Goal: Information Seeking & Learning: Learn about a topic

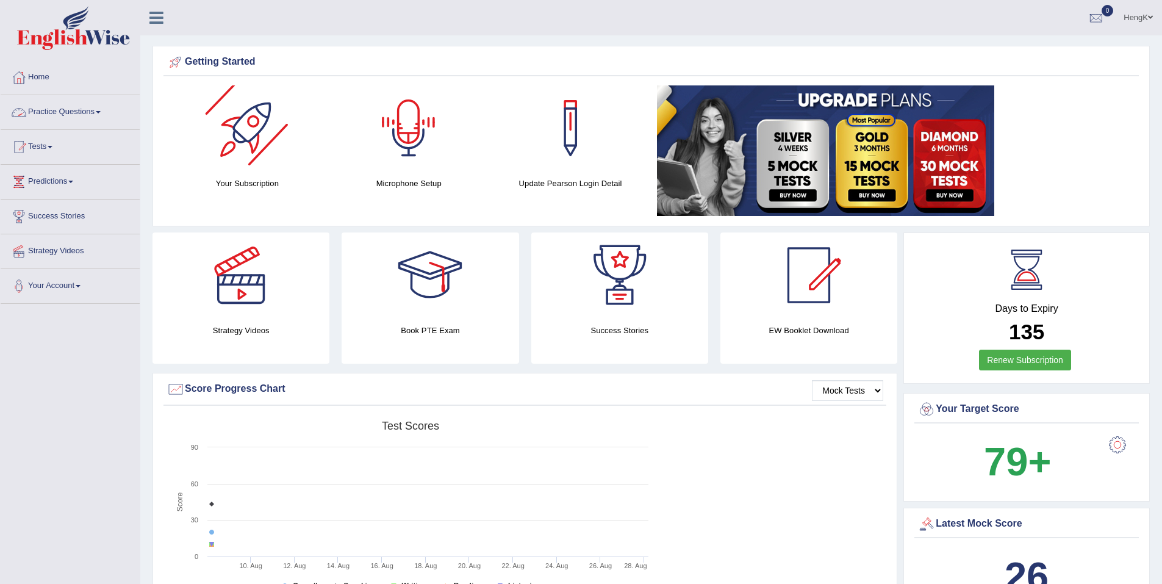
click at [101, 107] on link "Practice Questions" at bounding box center [70, 110] width 139 height 30
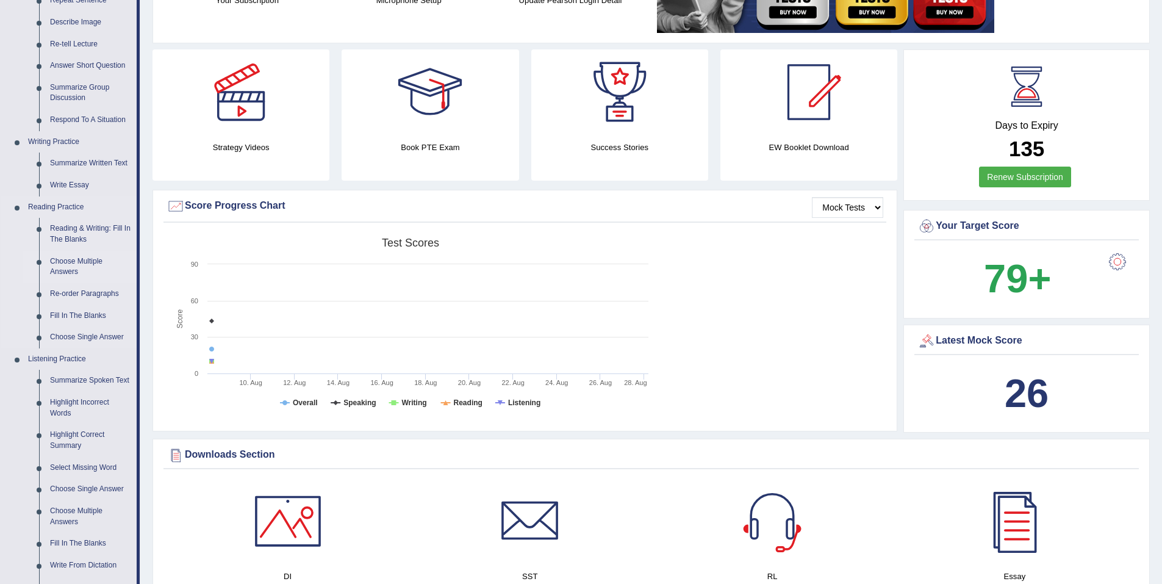
scroll to position [244, 0]
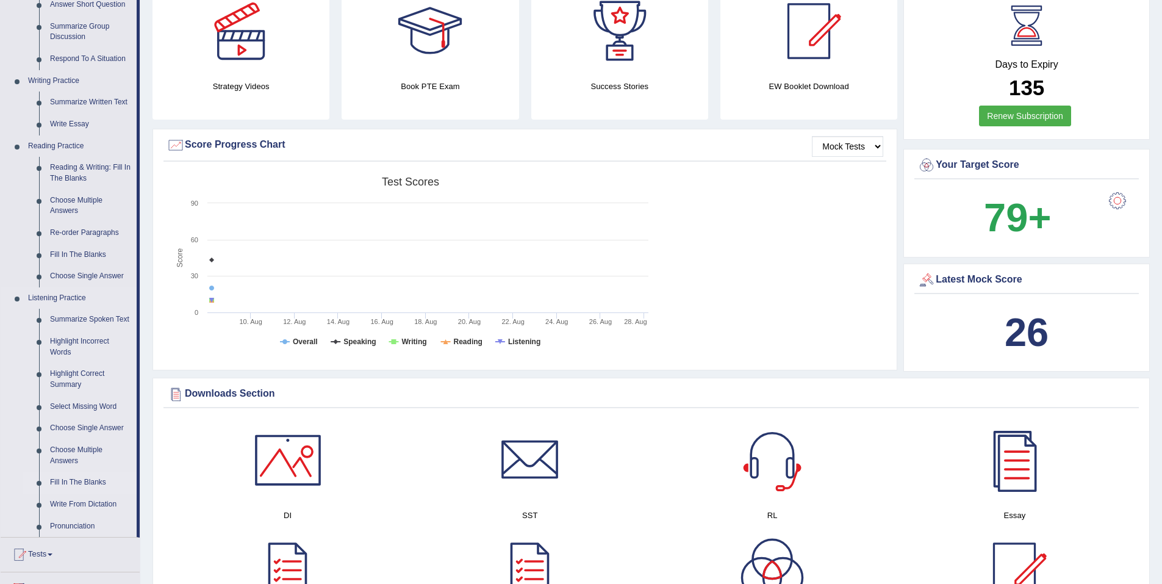
click at [91, 480] on link "Fill In The Blanks" at bounding box center [91, 482] width 92 height 22
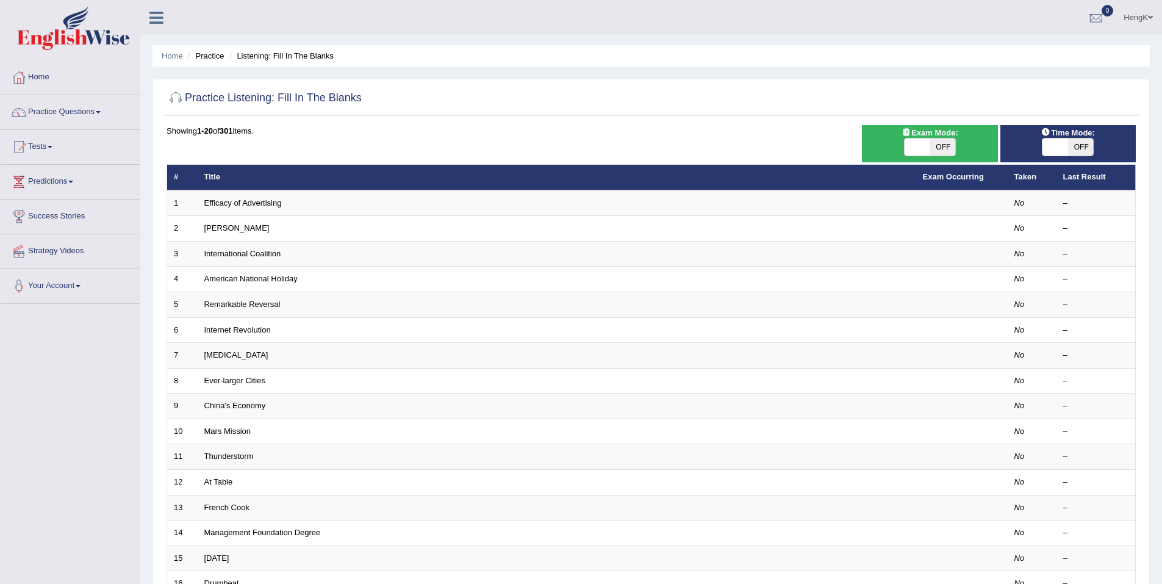
click at [1066, 149] on span at bounding box center [1055, 146] width 26 height 17
checkbox input "true"
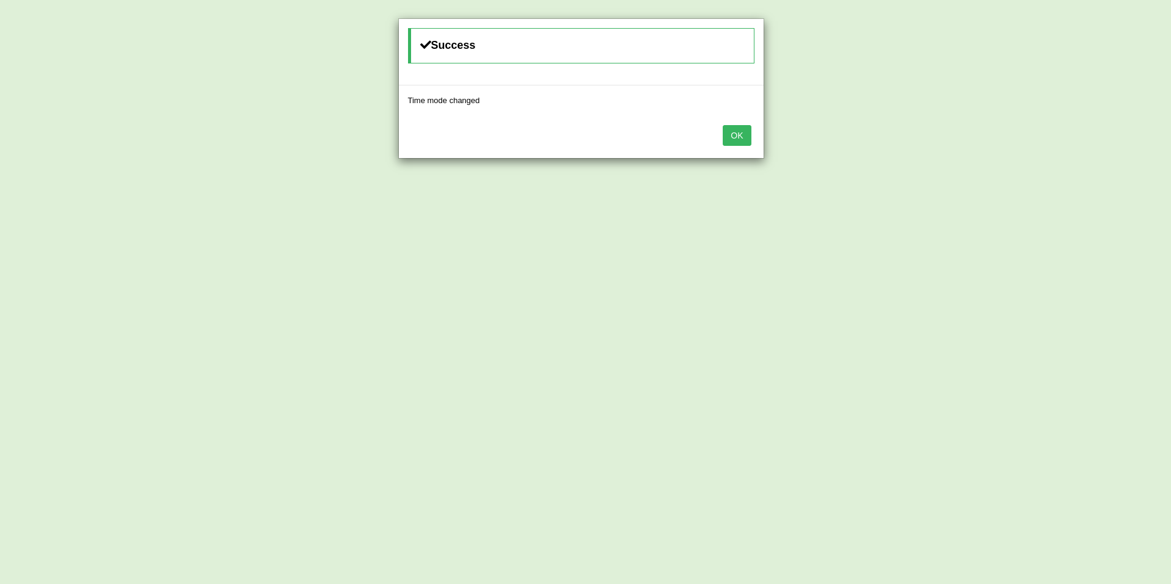
click at [745, 140] on button "OK" at bounding box center [737, 135] width 28 height 21
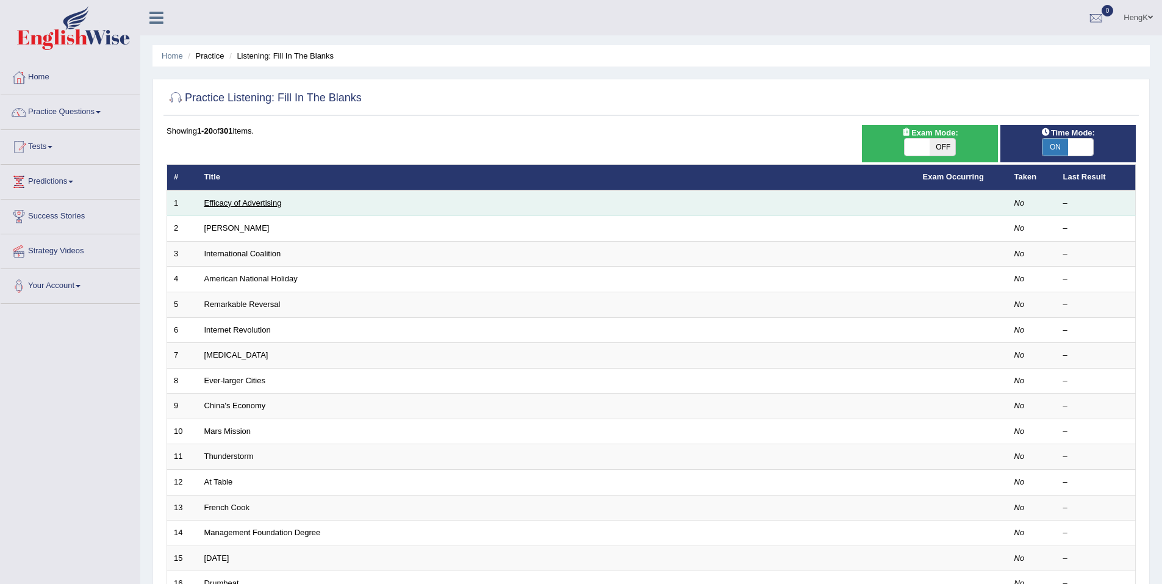
click at [266, 202] on link "Efficacy of Advertising" at bounding box center [242, 202] width 77 height 9
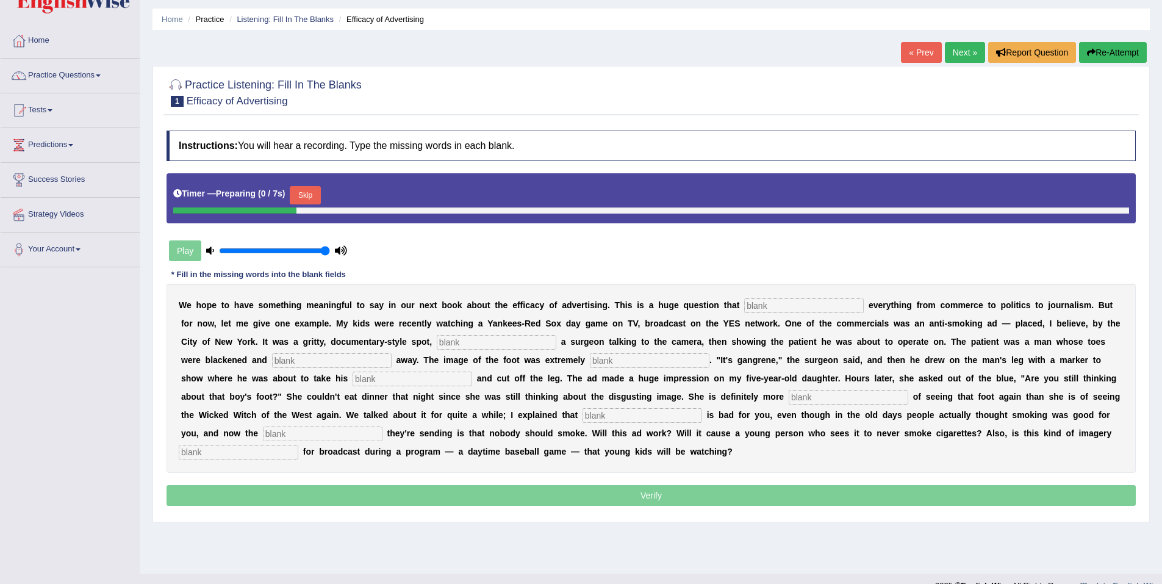
scroll to position [57, 0]
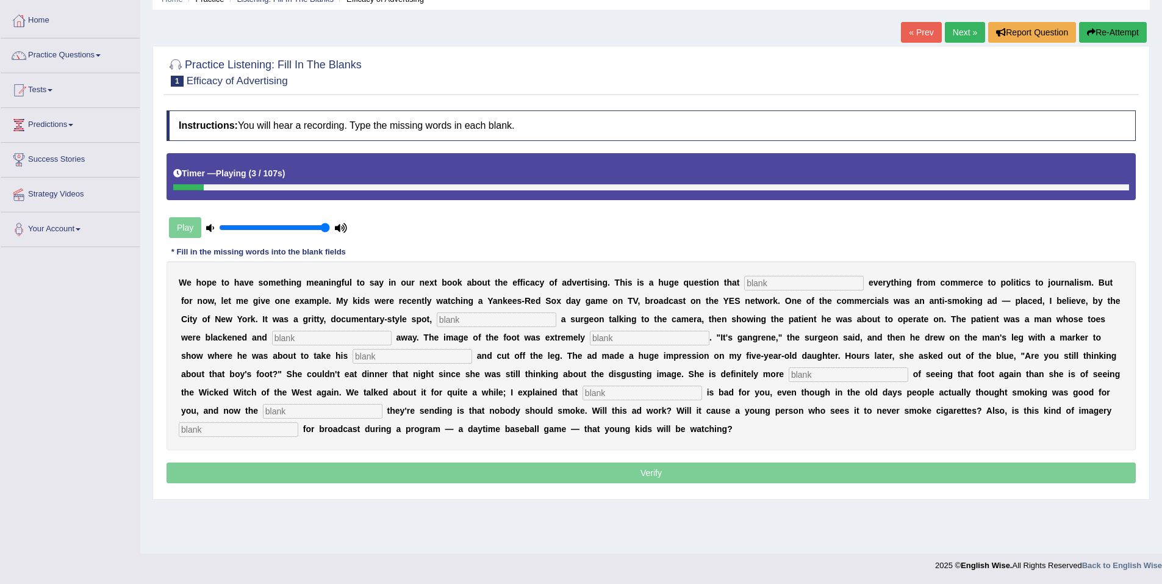
click at [744, 282] on input "text" at bounding box center [804, 283] width 120 height 15
type input "impacts"
click at [437, 320] on input "text" at bounding box center [497, 319] width 120 height 15
type input "featuring"
click at [391, 331] on input "text" at bounding box center [332, 338] width 120 height 15
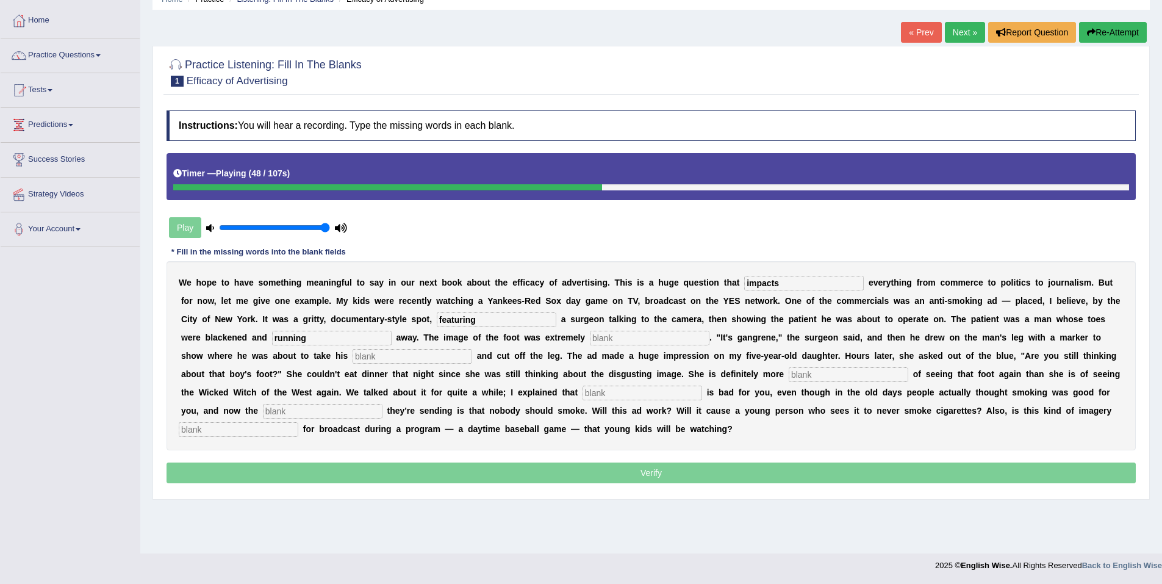
type input "running"
click at [590, 338] on input "text" at bounding box center [650, 338] width 120 height 15
type input "discusting"
click at [472, 349] on input "text" at bounding box center [412, 356] width 120 height 15
type input "haxa"
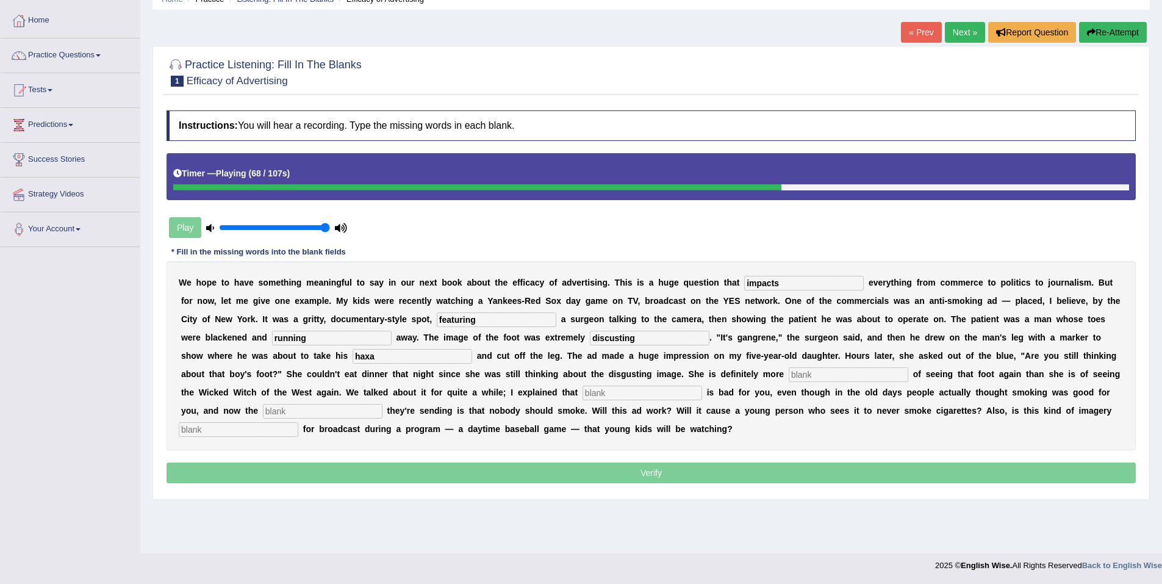
click at [788, 375] on input "text" at bounding box center [848, 374] width 120 height 15
type input "scare"
click at [582, 393] on input "text" at bounding box center [642, 392] width 120 height 15
type input "smoking"
click at [382, 404] on input "text" at bounding box center [323, 411] width 120 height 15
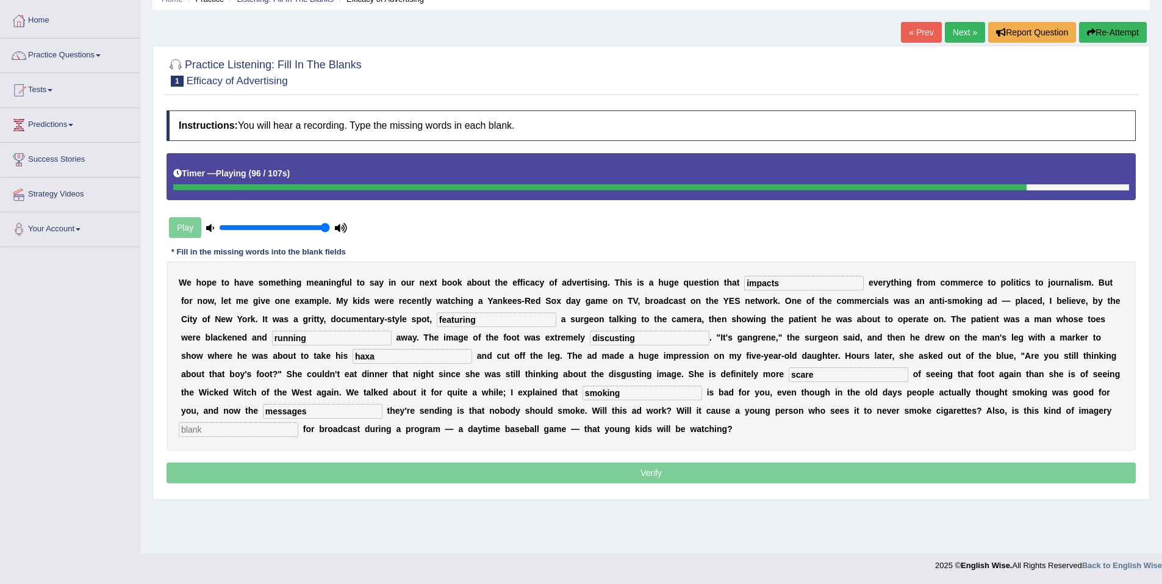
type input "messages"
click at [298, 422] on input "text" at bounding box center [239, 429] width 120 height 15
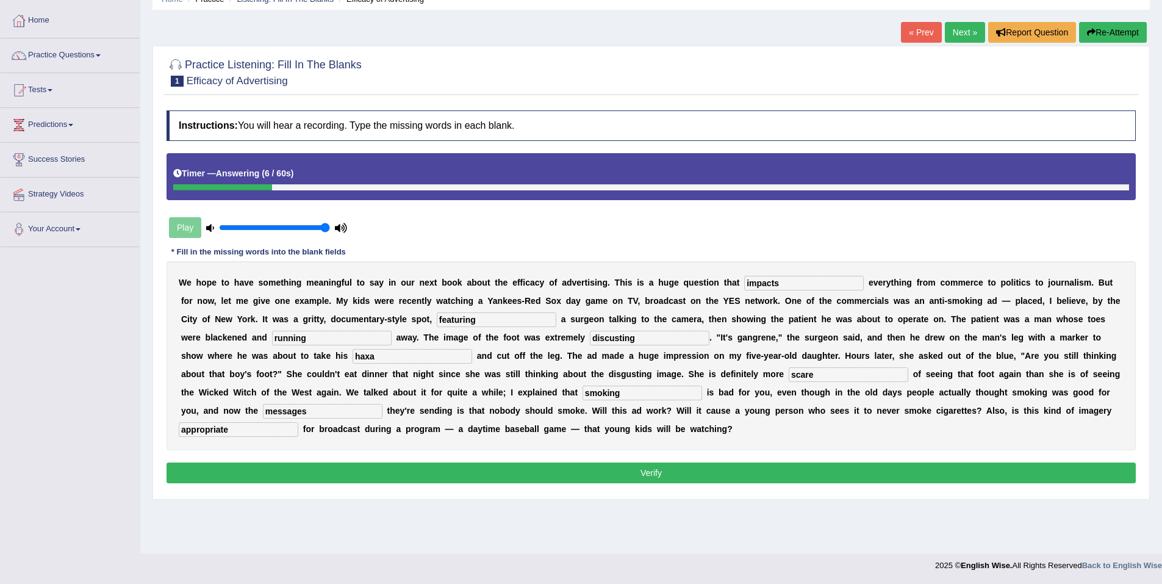
click at [298, 422] on input "appropriate" at bounding box center [239, 429] width 120 height 15
type input "appropriate"
click at [472, 349] on input "haxa" at bounding box center [412, 356] width 120 height 15
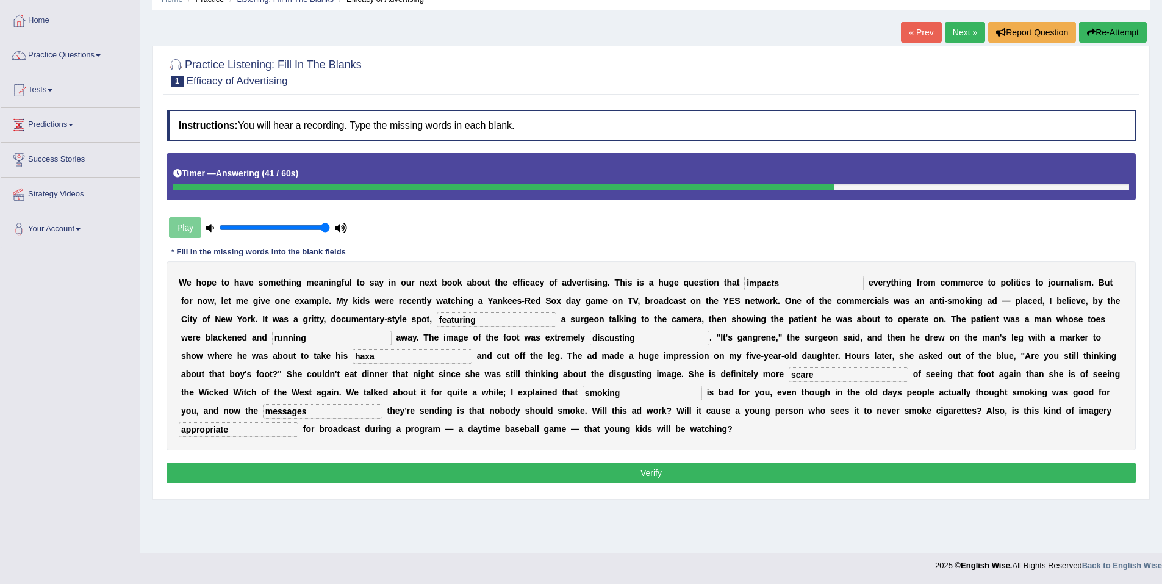
drag, startPoint x: 1022, startPoint y: 338, endPoint x: 983, endPoint y: 338, distance: 39.0
click at [983, 338] on div "W e h o p e t o h a v e s o m e t h i n g m e a n i n g f u l t o s a y i n o u…" at bounding box center [650, 355] width 969 height 189
type input "hexa"
click at [659, 462] on button "Verify" at bounding box center [650, 472] width 969 height 21
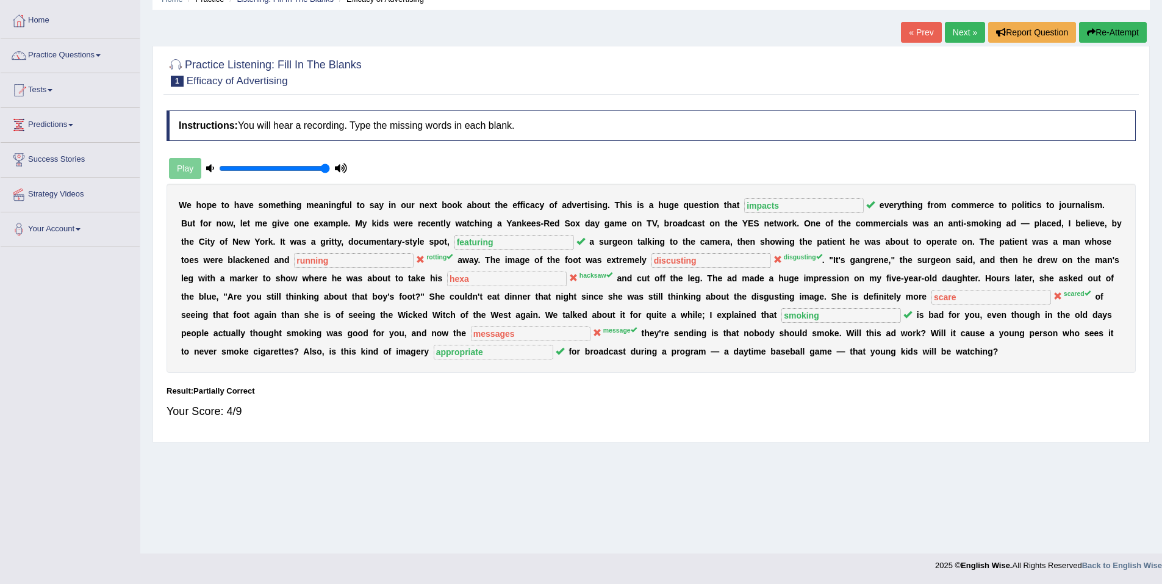
click at [953, 29] on link "Next »" at bounding box center [965, 32] width 40 height 21
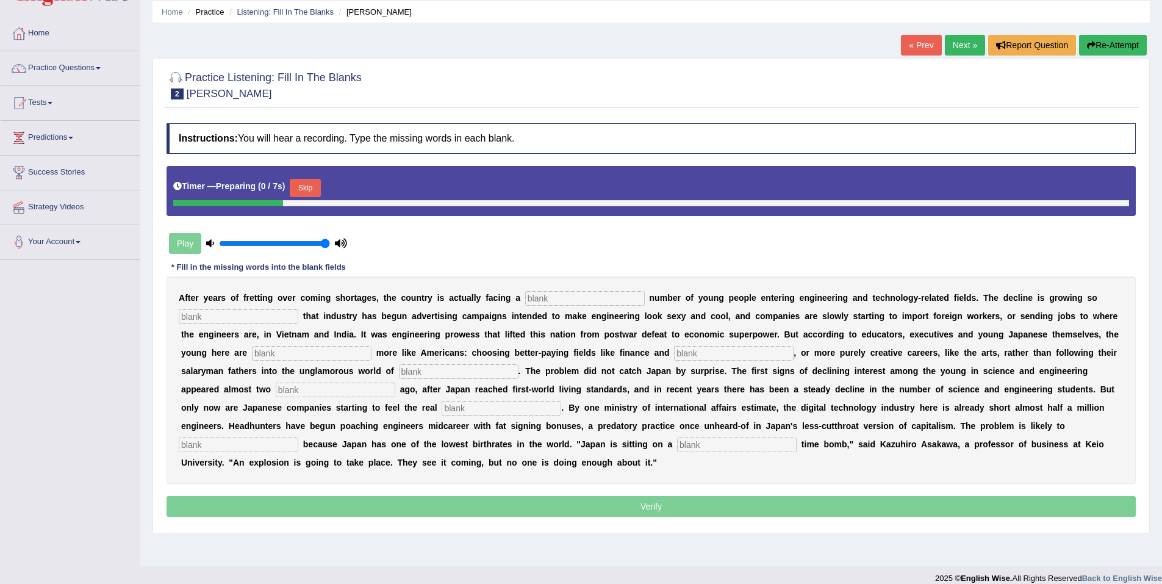
scroll to position [57, 0]
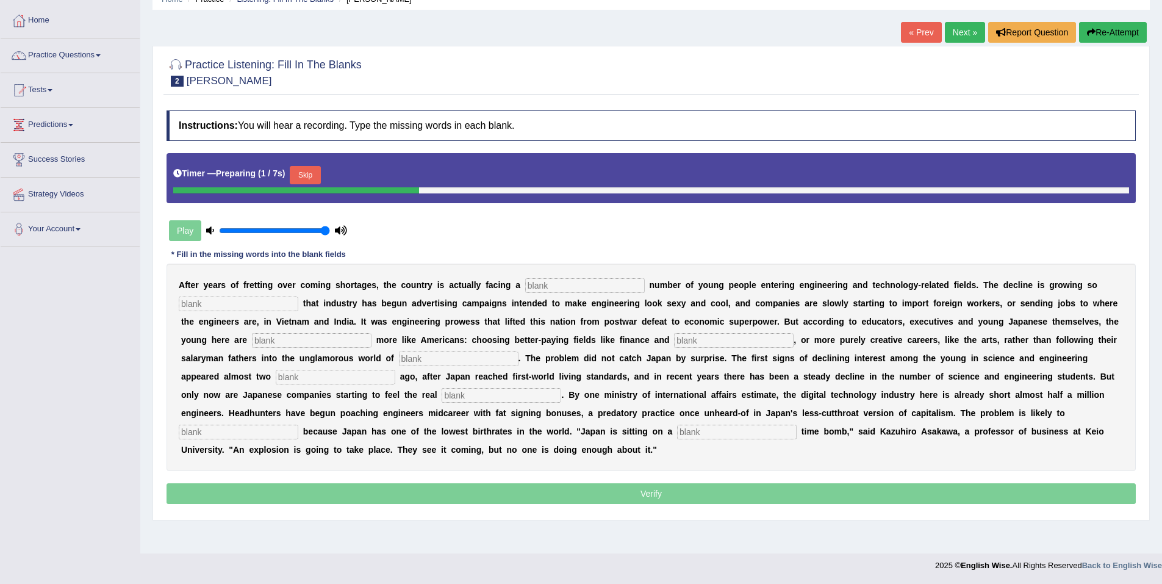
click at [526, 282] on input "text" at bounding box center [585, 285] width 120 height 15
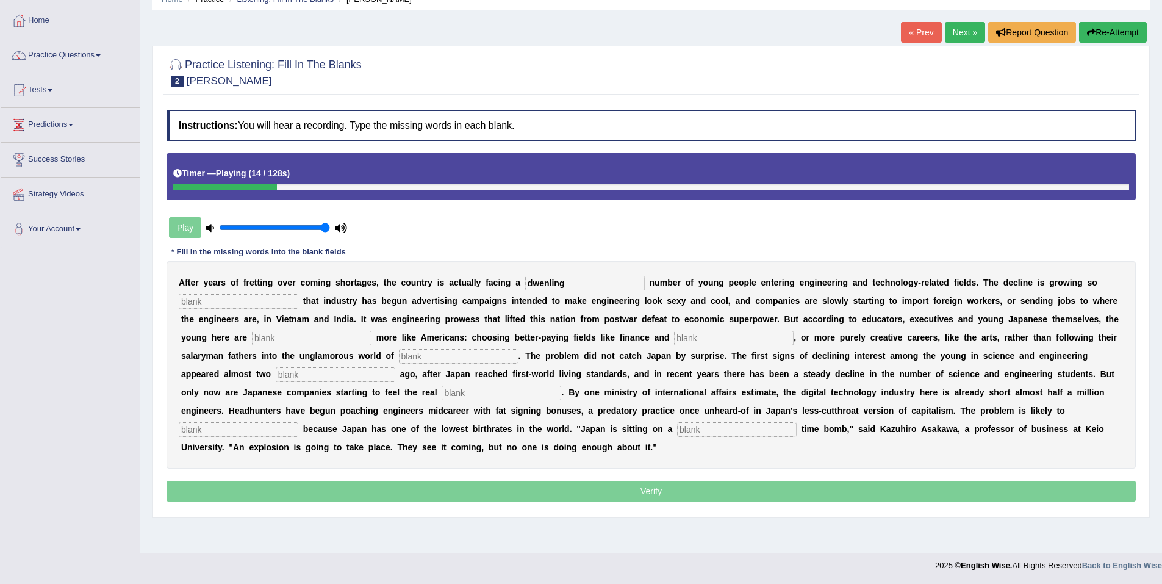
type input "dwenling"
click at [269, 299] on input "text" at bounding box center [239, 301] width 120 height 15
type input "drastic"
click at [252, 343] on input "text" at bounding box center [312, 338] width 120 height 15
type input "behaving"
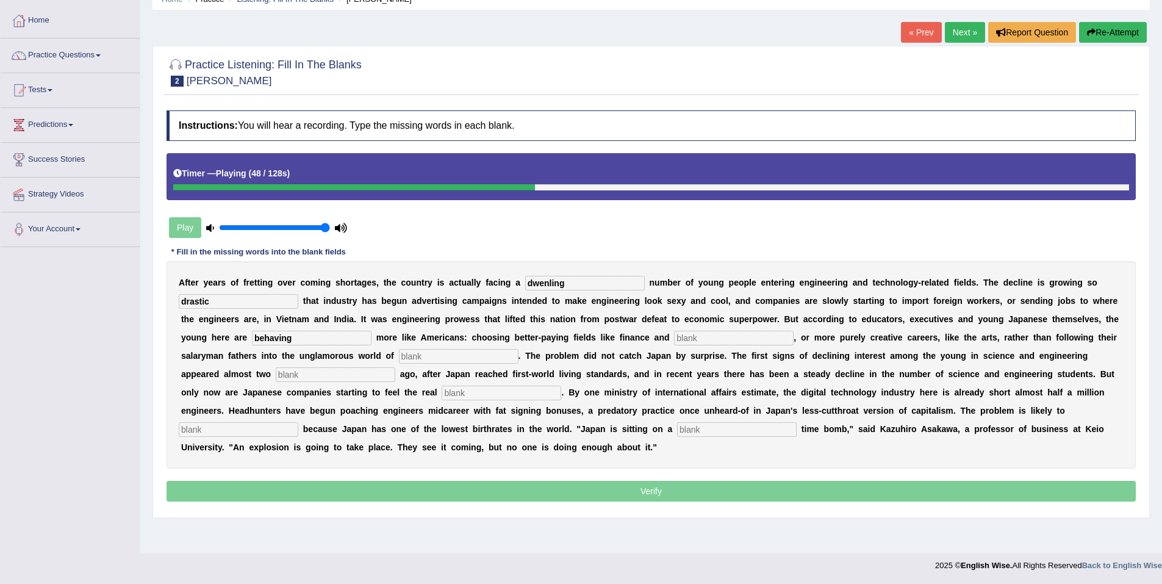
click at [674, 336] on input "text" at bounding box center [734, 338] width 120 height 15
type input "medicine"
click at [399, 361] on input "text" at bounding box center [459, 356] width 120 height 15
type input "manufacturing"
click at [395, 367] on input "text" at bounding box center [336, 374] width 120 height 15
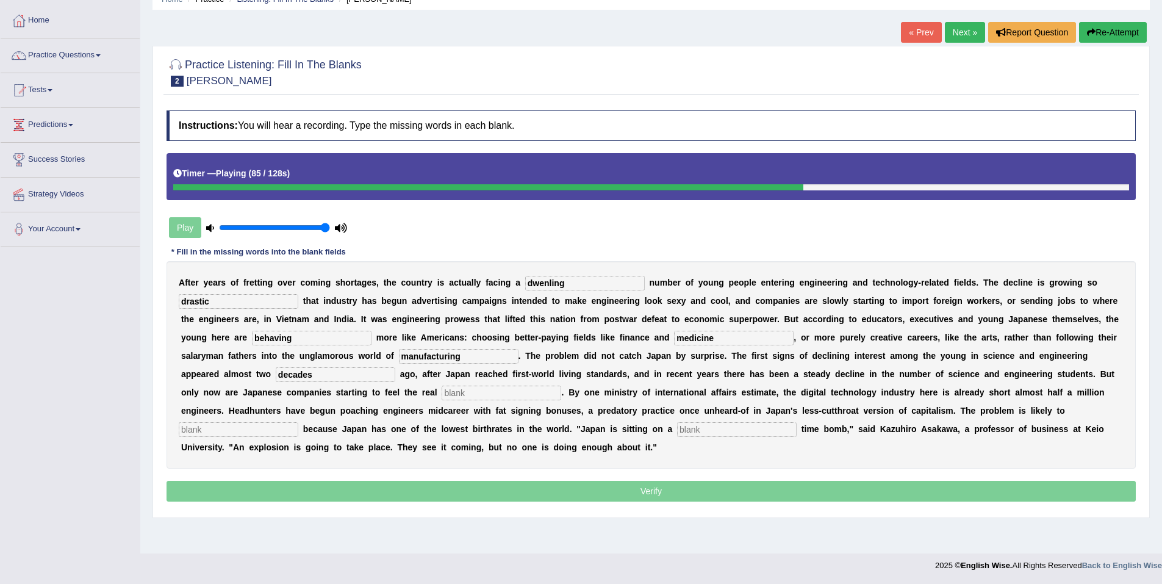
type input "decades"
click at [441, 391] on input "text" at bounding box center [501, 392] width 120 height 15
type input "pinch"
click at [298, 422] on input "text" at bounding box center [239, 429] width 120 height 15
type input "worsen"
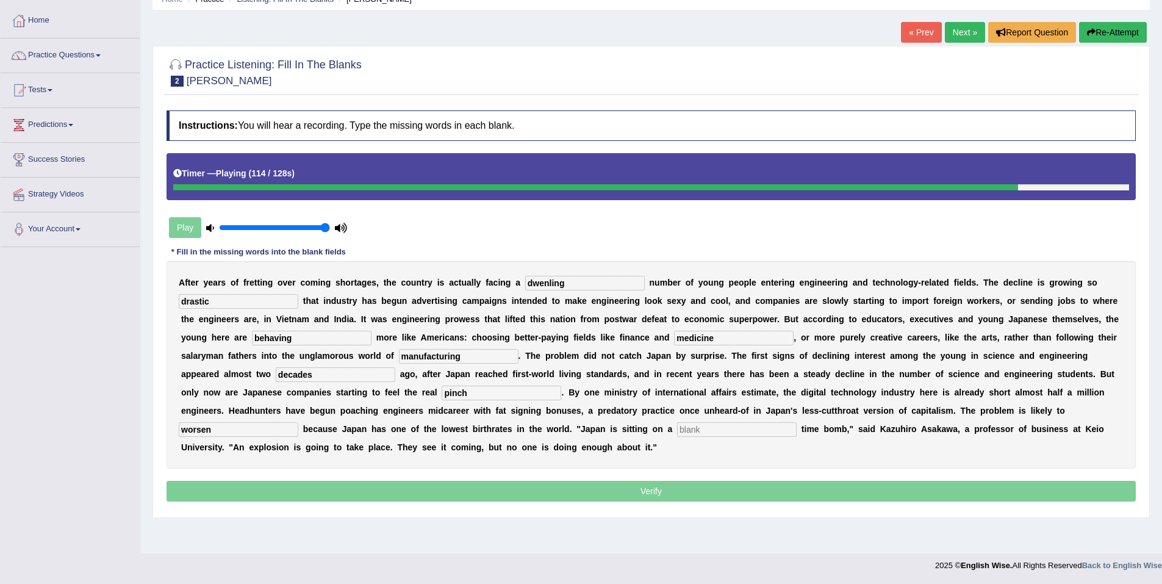
click at [677, 427] on input "text" at bounding box center [737, 429] width 120 height 15
type input "demographic"
click at [298, 422] on input "worsen" at bounding box center [239, 429] width 120 height 15
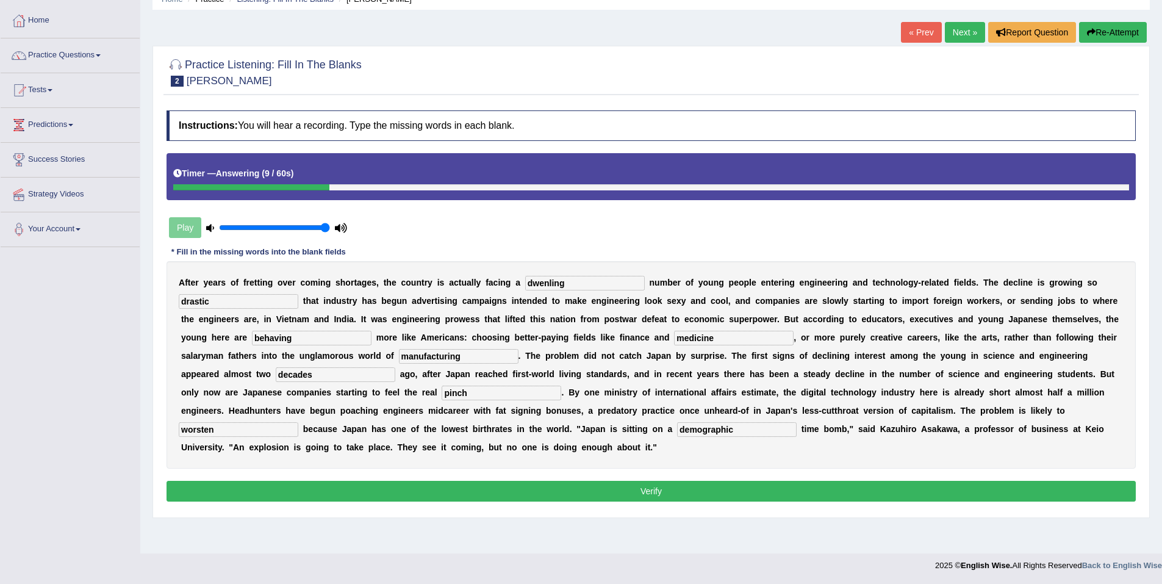
type input "worsen"
drag, startPoint x: 546, startPoint y: 284, endPoint x: 529, endPoint y: 281, distance: 17.9
click at [529, 281] on input "dwenling" at bounding box center [585, 283] width 120 height 15
drag, startPoint x: 204, startPoint y: 391, endPoint x: 153, endPoint y: 391, distance: 51.2
click at [156, 391] on div "Practice Listening: Fill In The Blanks 2 Kazuhiro Instructions: You will hear a…" at bounding box center [650, 281] width 997 height 471
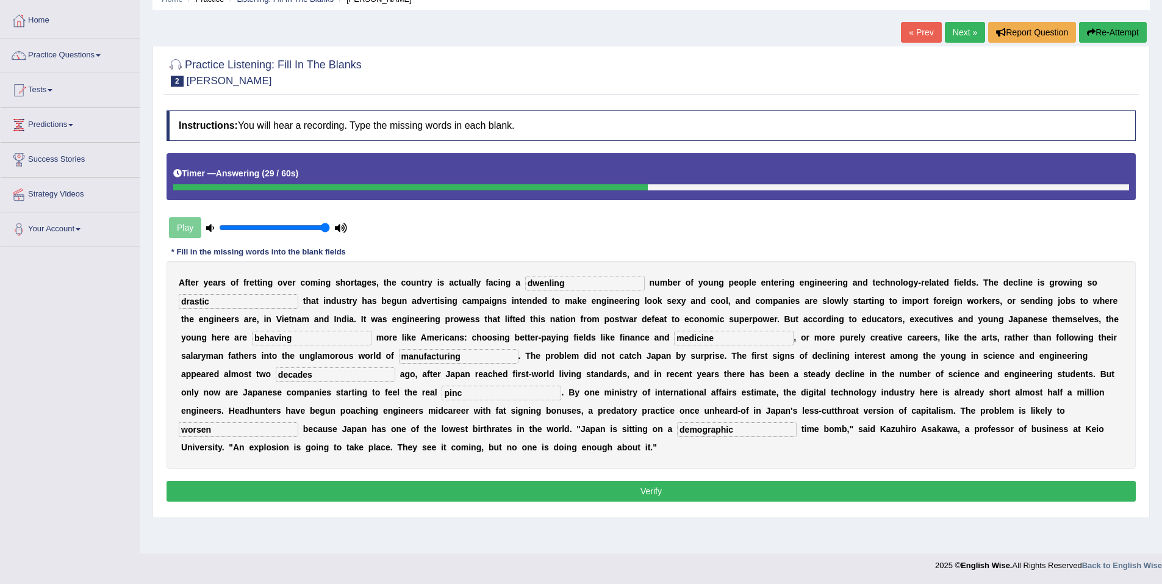
type input "pinch"
click at [648, 481] on button "Verify" at bounding box center [650, 491] width 969 height 21
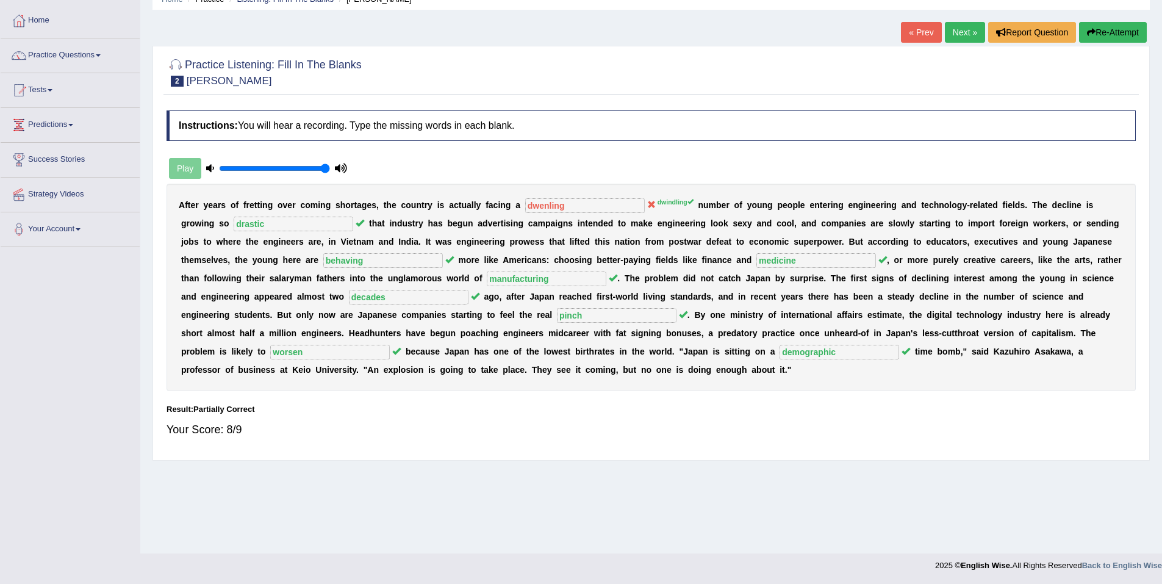
drag, startPoint x: 974, startPoint y: 40, endPoint x: 973, endPoint y: 54, distance: 14.1
click at [974, 40] on link "Next »" at bounding box center [965, 32] width 40 height 21
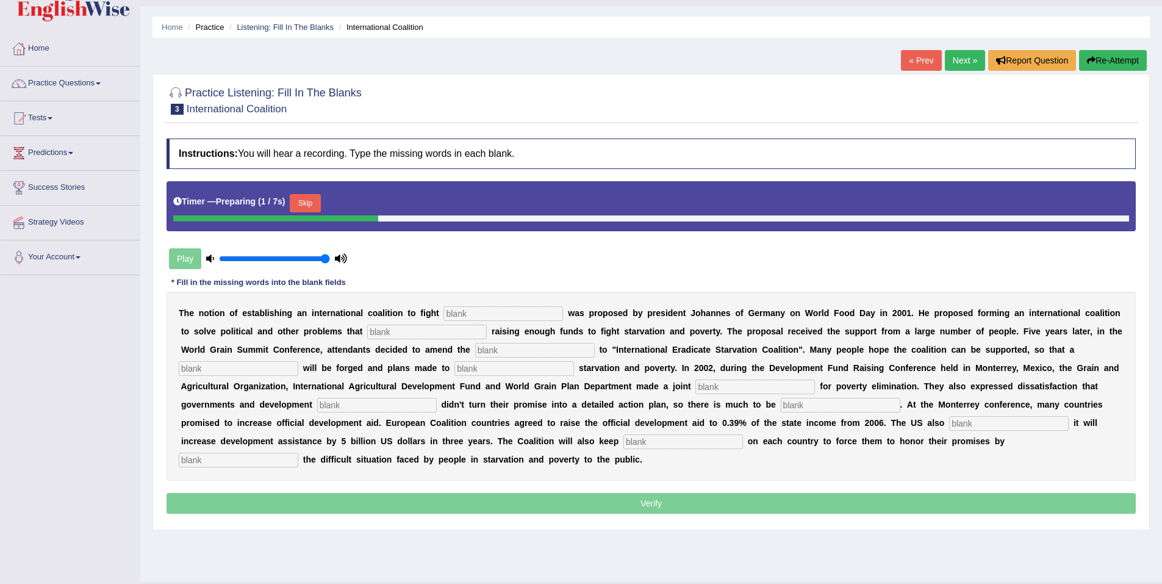
scroll to position [57, 0]
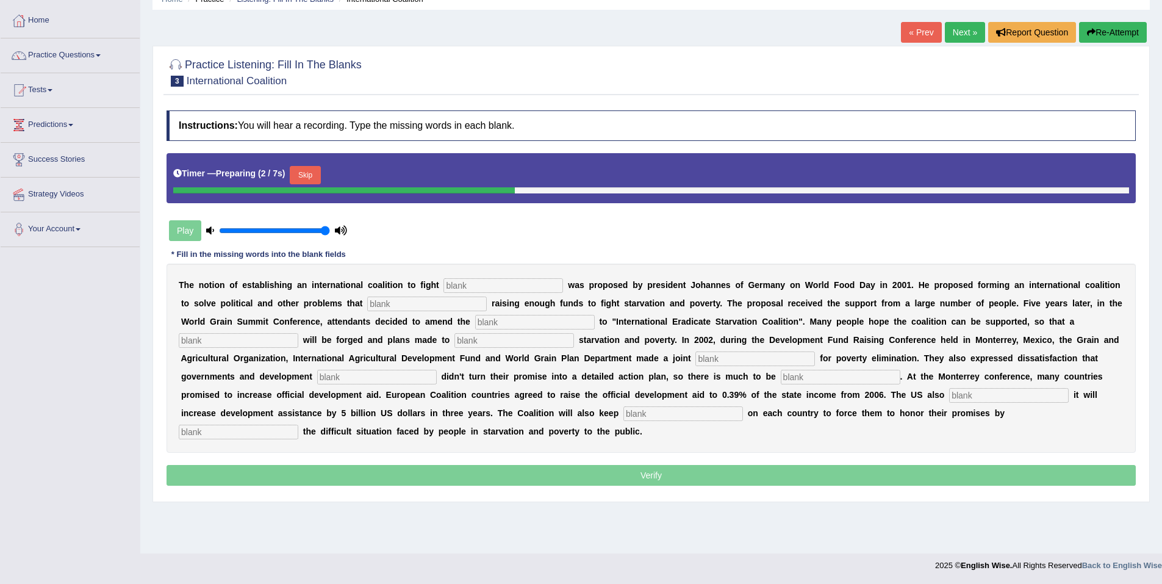
click at [452, 288] on input "text" at bounding box center [503, 285] width 120 height 15
click at [298, 175] on button "Skip" at bounding box center [305, 175] width 30 height 18
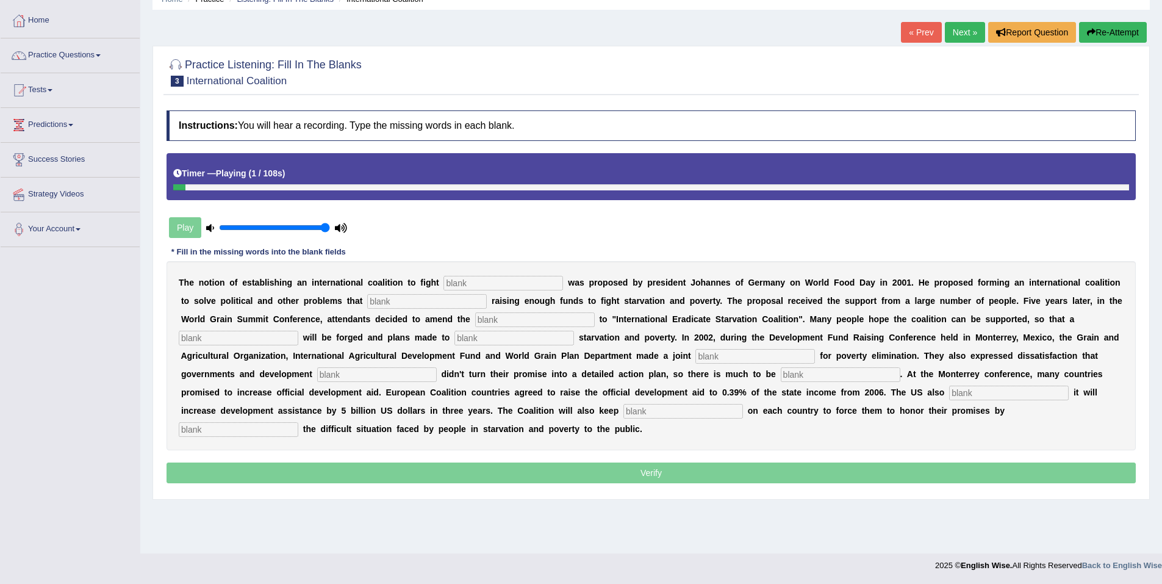
click at [456, 285] on input "text" at bounding box center [503, 283] width 120 height 15
type input "stavation"
click at [376, 303] on input "text" at bounding box center [427, 301] width 120 height 15
type input "obstruct"
click at [475, 316] on input "text" at bounding box center [535, 319] width 120 height 15
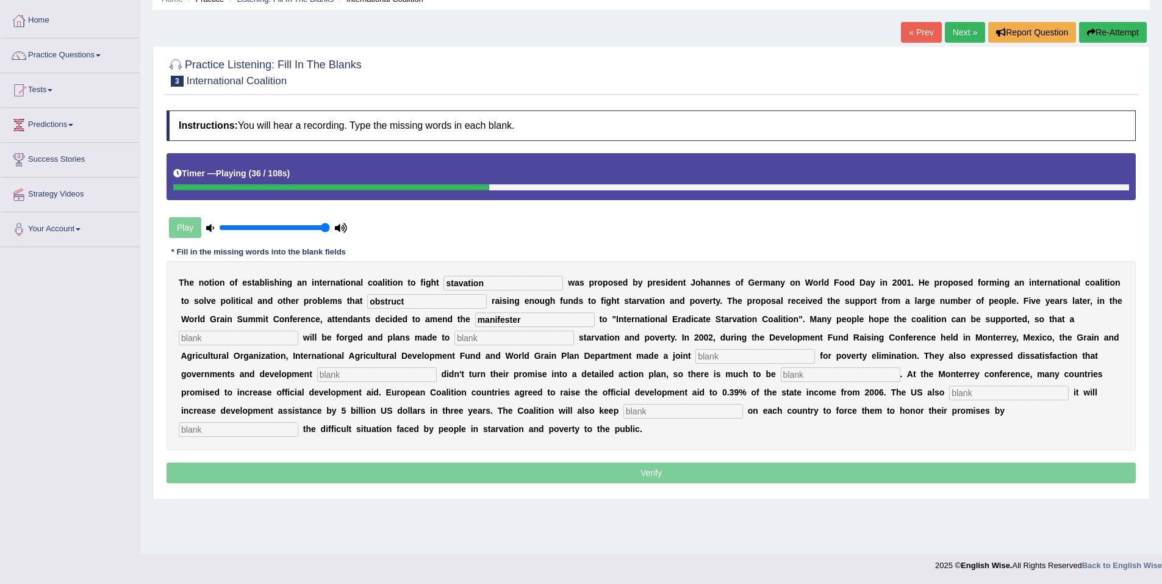
type input "manifester"
click at [298, 331] on input "text" at bounding box center [239, 338] width 120 height 15
type input "resolution"
click at [454, 340] on input "text" at bounding box center [514, 338] width 120 height 15
type input "eliminate"
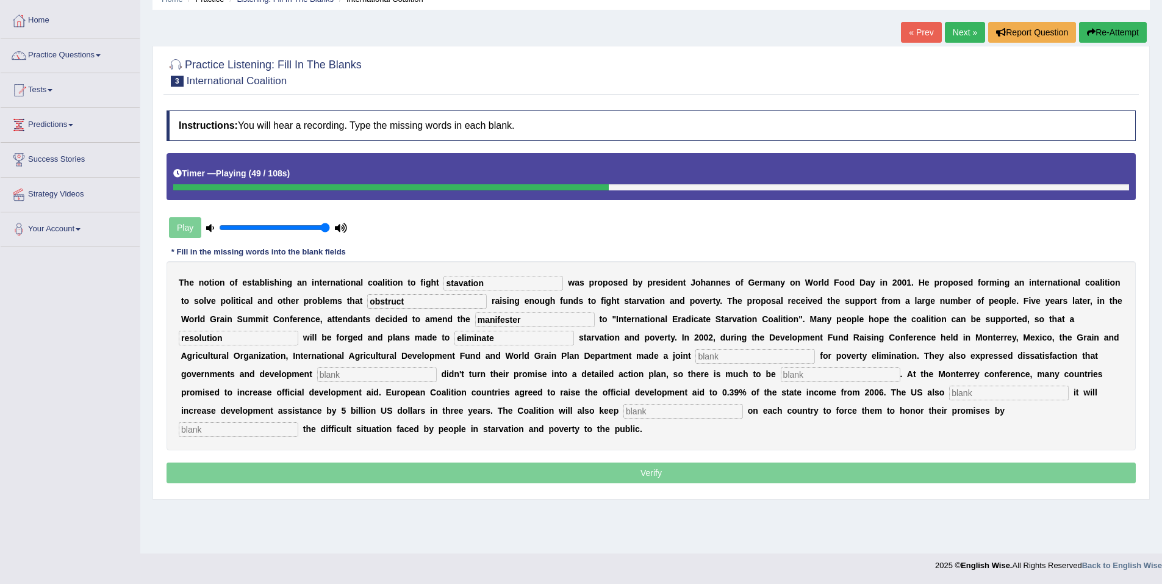
click at [695, 354] on input "text" at bounding box center [755, 356] width 120 height 15
type input "appeal"
click at [437, 367] on input "text" at bounding box center [377, 374] width 120 height 15
type input "partners"
click at [781, 377] on input "text" at bounding box center [841, 374] width 120 height 15
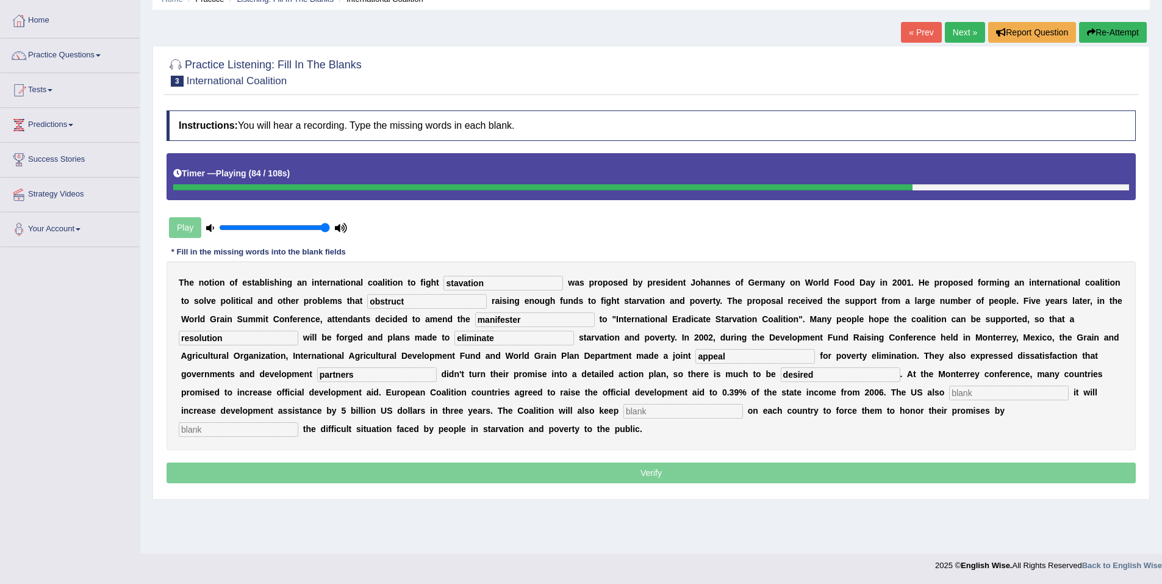
type input "desired"
click at [949, 392] on input "text" at bounding box center [1009, 392] width 120 height 15
type input "announces"
click at [623, 410] on input "text" at bounding box center [683, 411] width 120 height 15
type input "pressure"
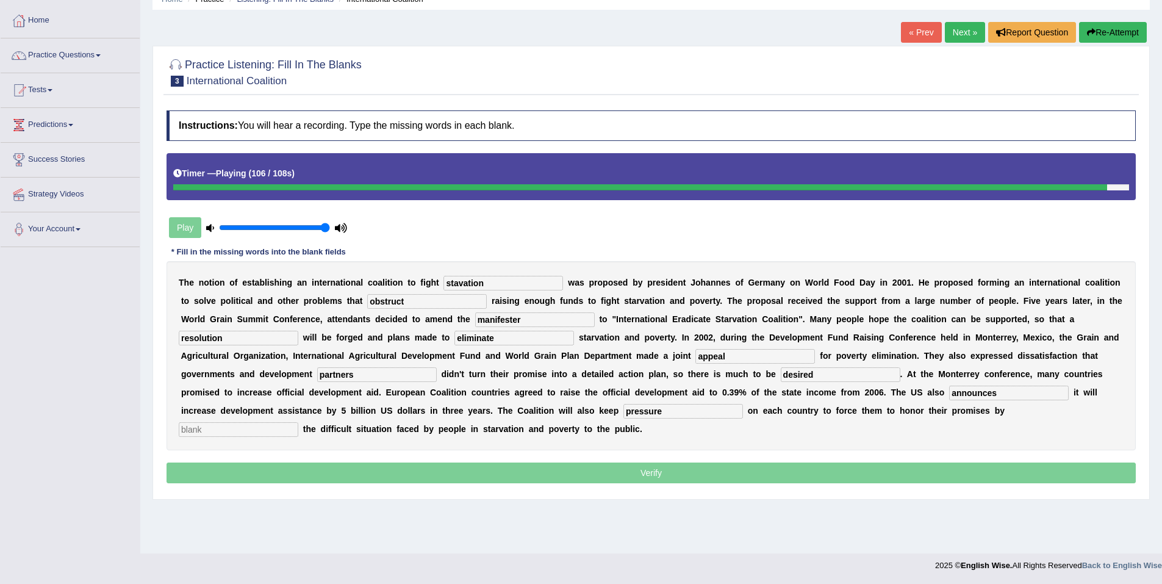
click at [298, 422] on input "text" at bounding box center [239, 429] width 120 height 15
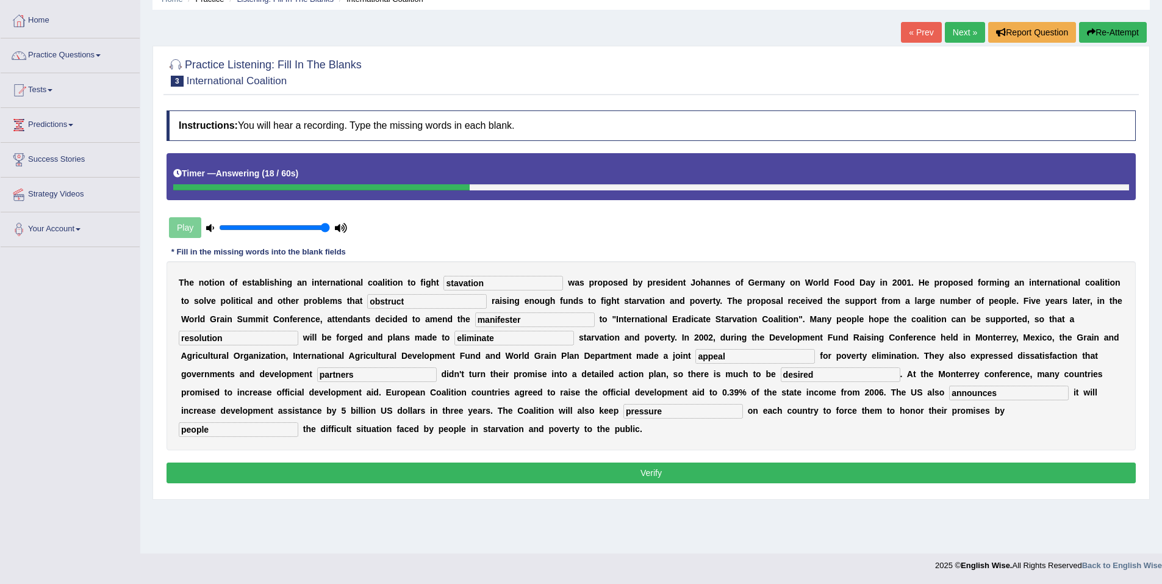
type input "people"
click at [659, 462] on button "Verify" at bounding box center [650, 472] width 969 height 21
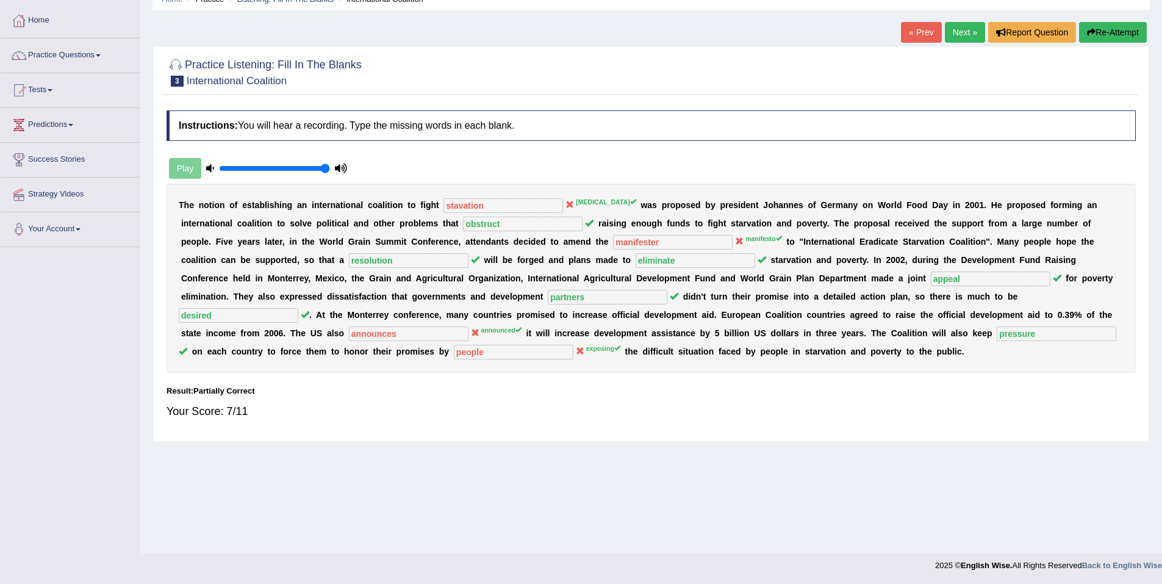
click at [959, 35] on link "Next »" at bounding box center [965, 32] width 40 height 21
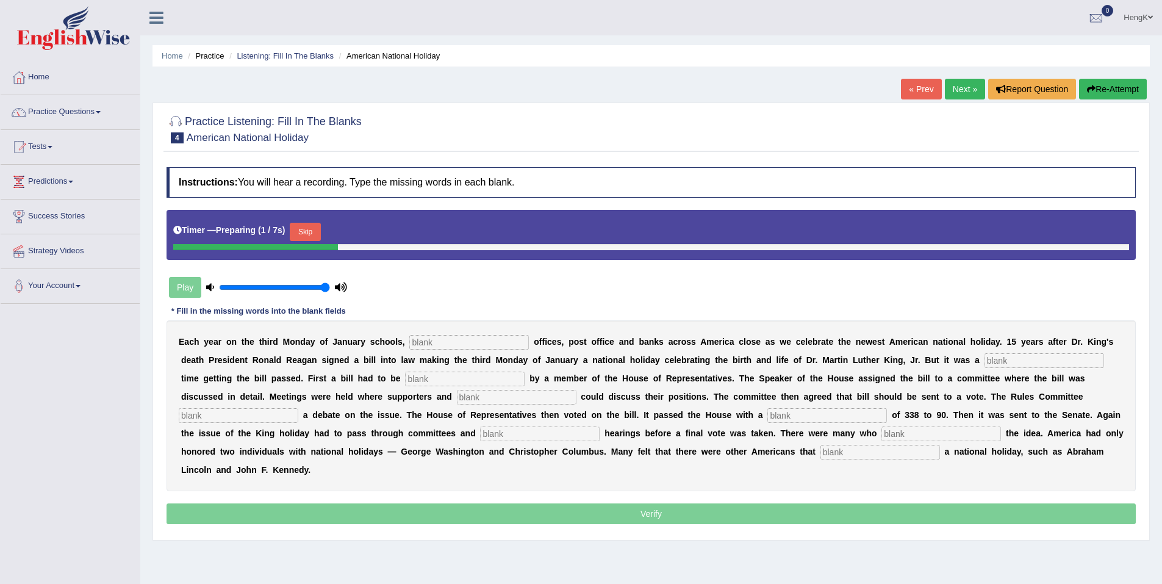
click at [409, 341] on input "text" at bounding box center [469, 342] width 120 height 15
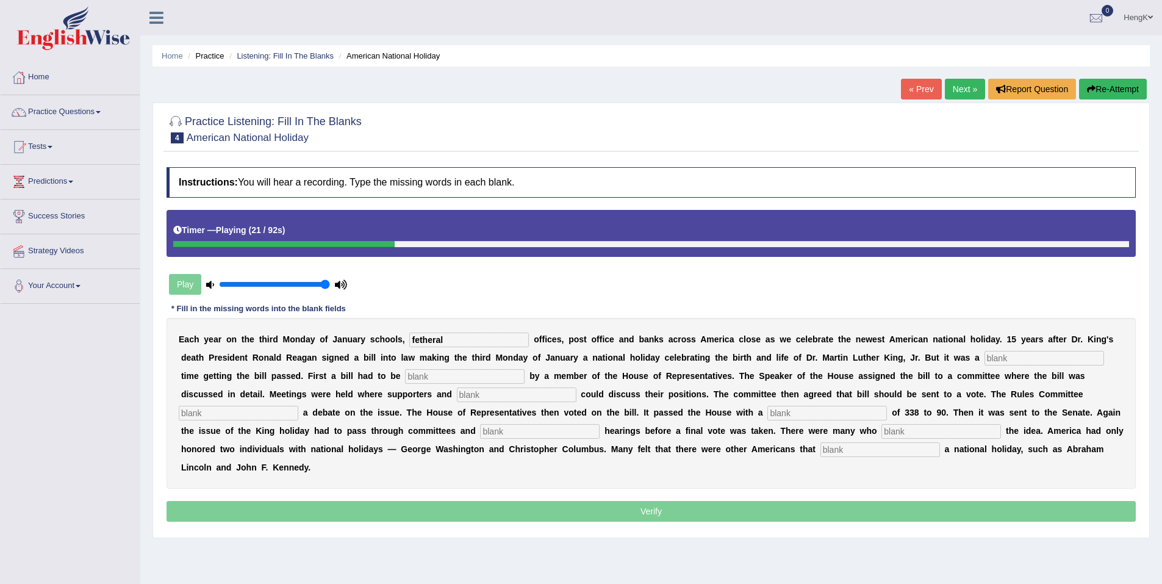
type input "fetheral"
click at [984, 360] on input "text" at bounding box center [1044, 358] width 120 height 15
type input "tough"
click at [405, 376] on input "text" at bounding box center [465, 376] width 120 height 15
type input "introduce"
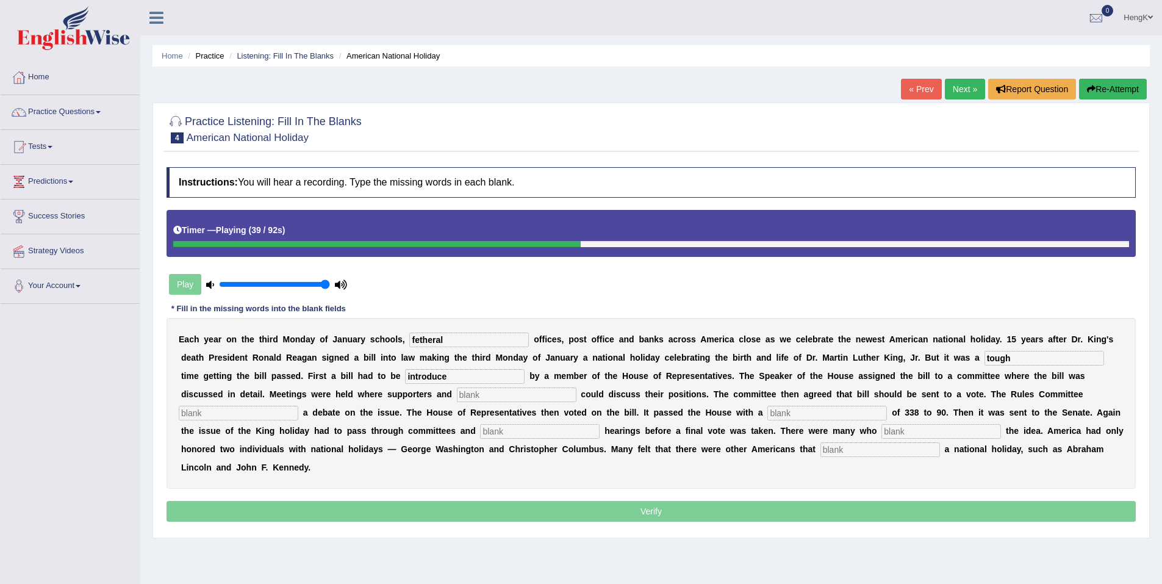
click at [457, 393] on input "text" at bounding box center [517, 394] width 120 height 15
type input "opponents"
click at [298, 406] on input "text" at bounding box center [239, 413] width 120 height 15
type input "schedule"
drag, startPoint x: 427, startPoint y: 415, endPoint x: 435, endPoint y: 420, distance: 8.8
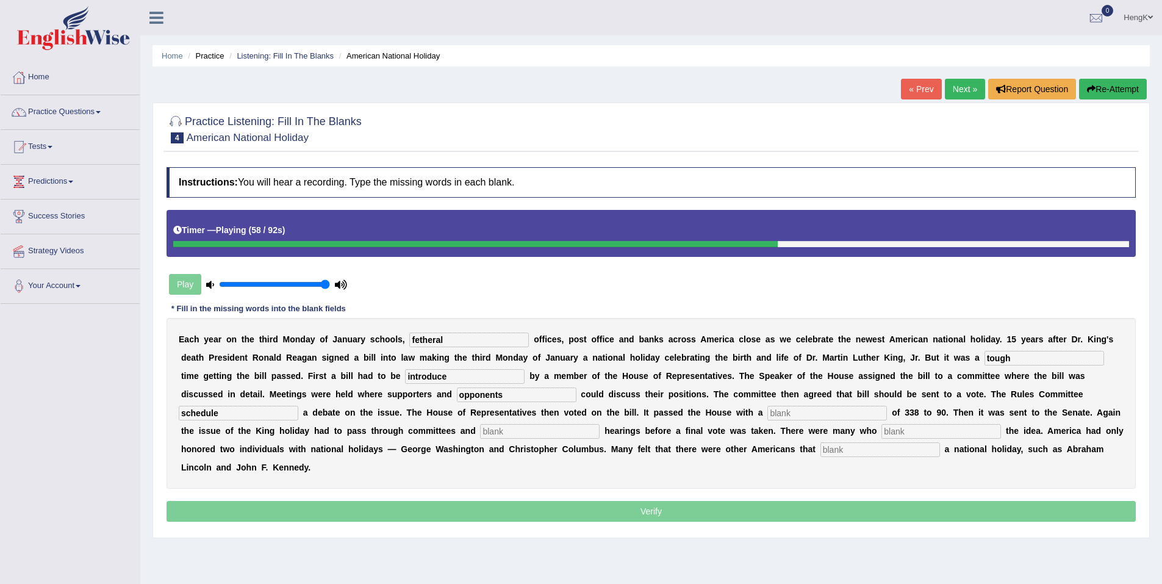
click at [767, 415] on input "text" at bounding box center [827, 413] width 120 height 15
type input "vote"
click at [599, 424] on input "text" at bounding box center [540, 431] width 120 height 15
type input "publvive"
click at [881, 437] on input "text" at bounding box center [941, 431] width 120 height 15
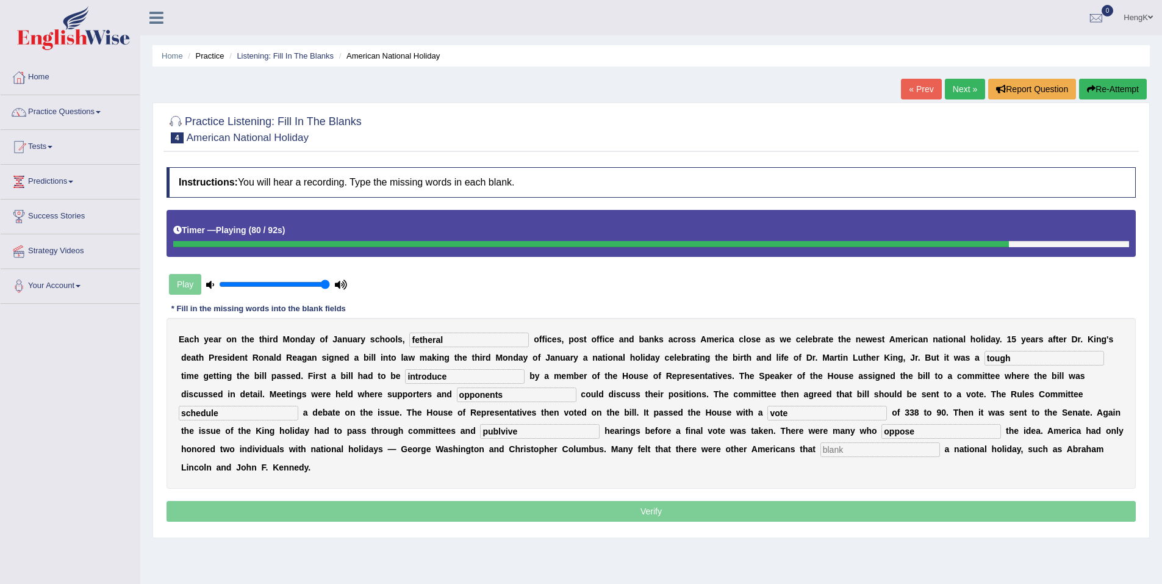
type input "oppose"
click at [820, 446] on input "text" at bounding box center [880, 449] width 120 height 15
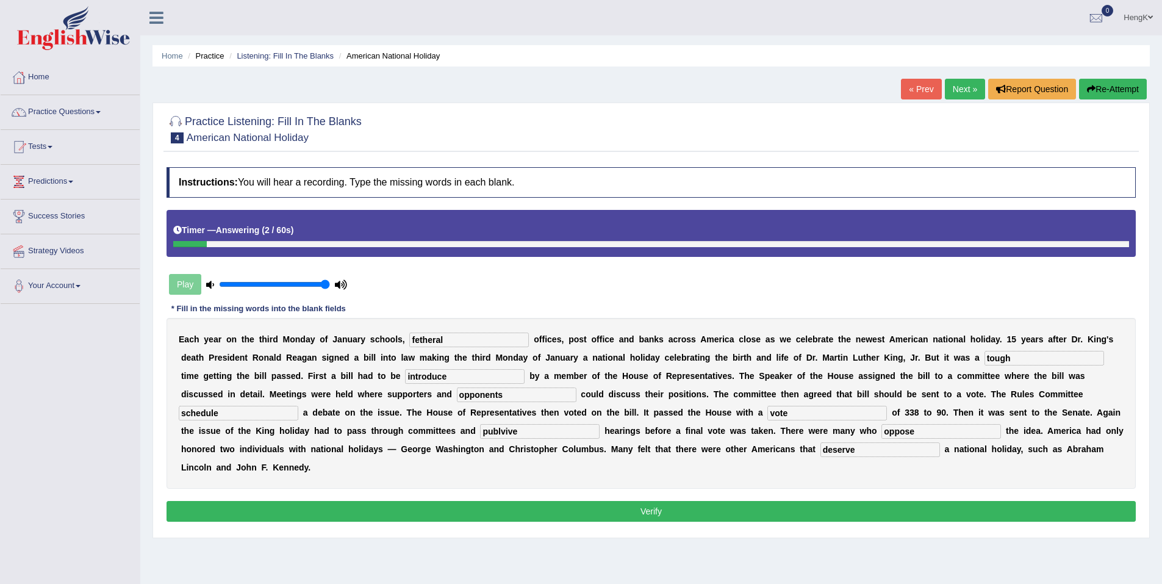
type input "deserve"
drag, startPoint x: 431, startPoint y: 340, endPoint x: 307, endPoint y: 330, distance: 123.6
click at [340, 329] on div "E a c h y e a r o n t h e t h i r d M o n d a y o f J a n u a r y s c h o o l s…" at bounding box center [650, 403] width 969 height 171
type input "federal"
click at [984, 365] on input "tough" at bounding box center [1044, 358] width 120 height 15
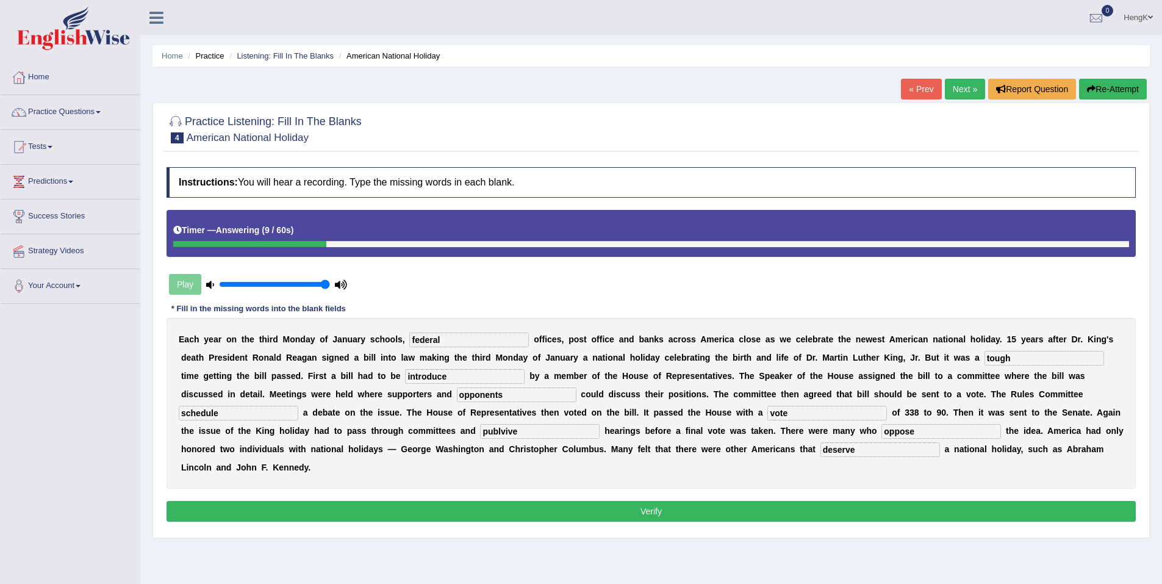
click at [298, 406] on input "schedule" at bounding box center [239, 413] width 120 height 15
drag, startPoint x: 1038, startPoint y: 410, endPoint x: 958, endPoint y: 433, distance: 83.0
click at [965, 426] on div "E a c h y e a r o n t h e t h i r d M o n d a y o f J a n u a r y s c h o o l s…" at bounding box center [650, 403] width 969 height 171
type input "public"
click at [645, 501] on button "Verify" at bounding box center [650, 511] width 969 height 21
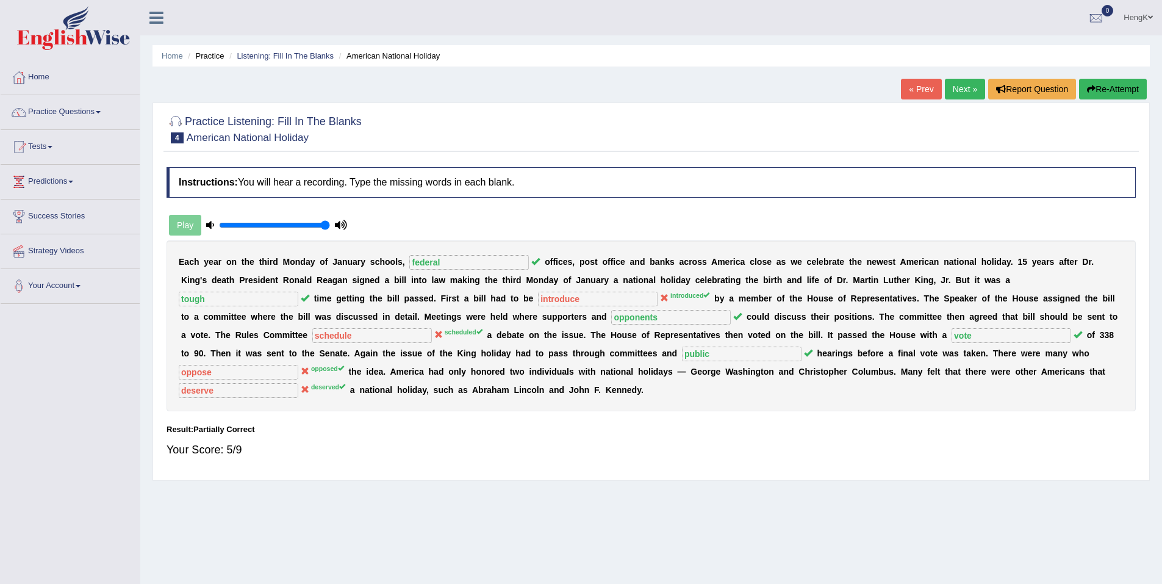
click at [963, 88] on link "Next »" at bounding box center [965, 89] width 40 height 21
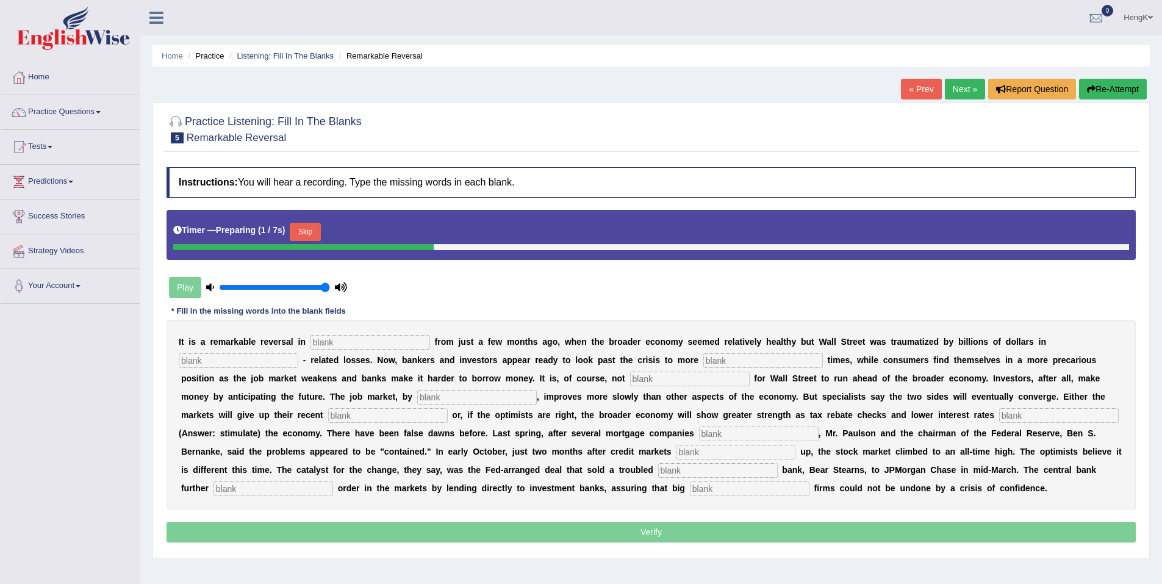
click at [311, 234] on button "Skip" at bounding box center [305, 232] width 30 height 18
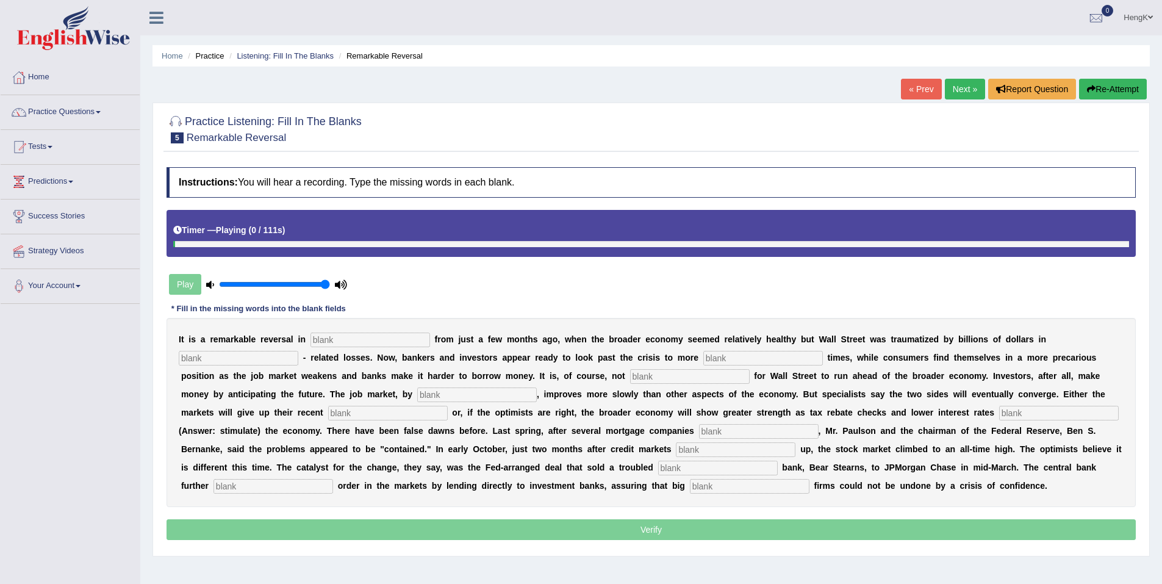
click at [353, 334] on input "text" at bounding box center [370, 339] width 120 height 15
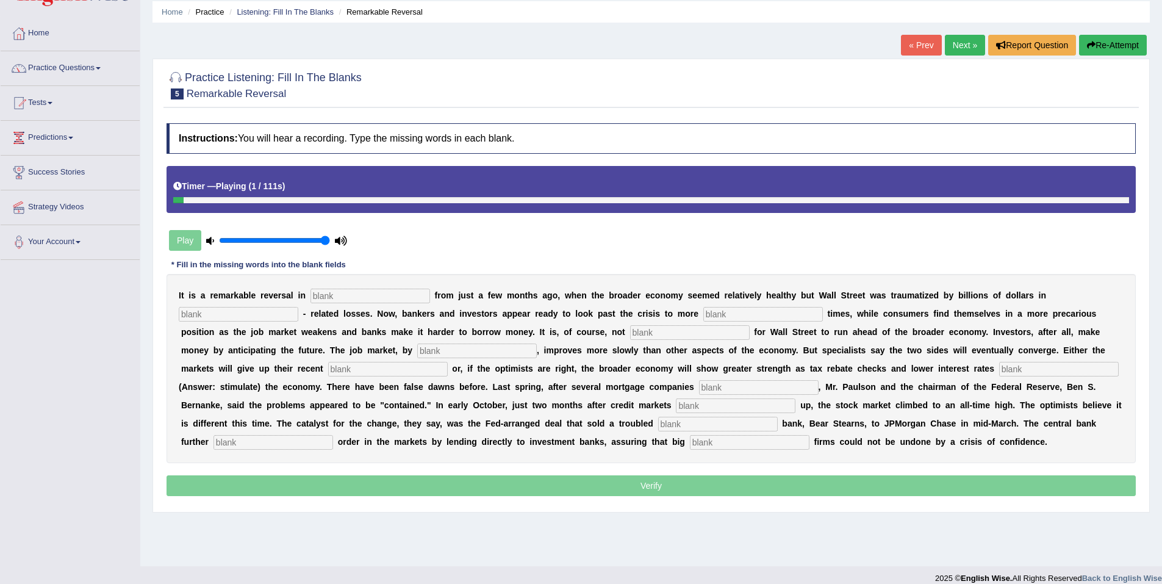
scroll to position [57, 0]
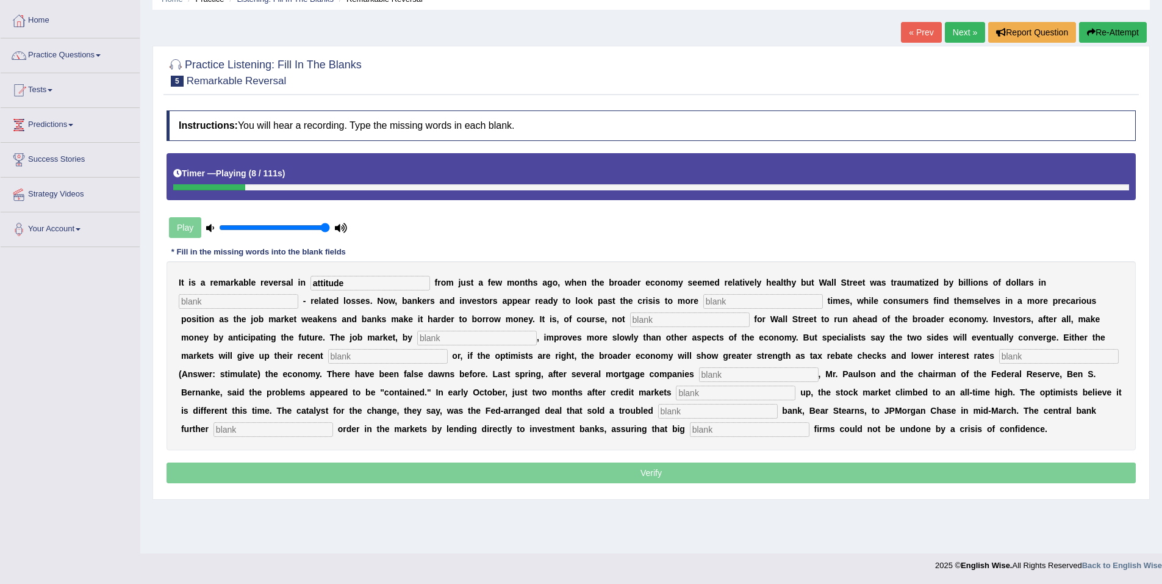
type input "attitude"
click at [298, 294] on input "text" at bounding box center [239, 301] width 120 height 15
type input "more catrulka"
click at [703, 300] on input "text" at bounding box center [763, 301] width 120 height 15
type input "profitable"
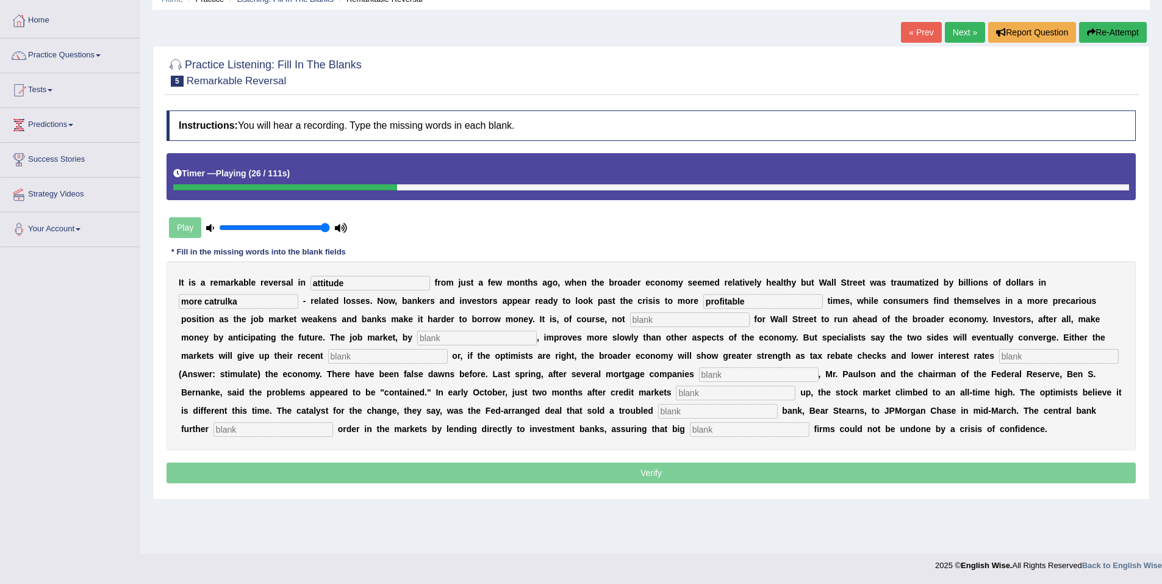
click at [630, 316] on input "text" at bounding box center [690, 319] width 120 height 15
type input "uncommon"
click at [417, 339] on input "text" at bounding box center [477, 338] width 120 height 15
type input "contrast"
click at [448, 349] on input "text" at bounding box center [388, 356] width 120 height 15
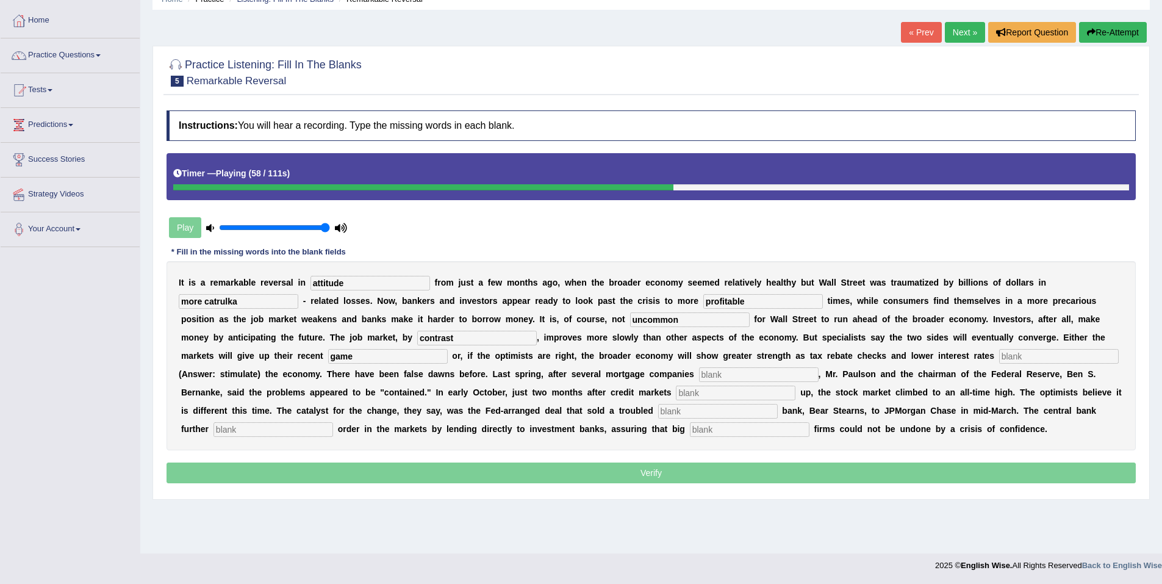
type input "game"
click at [999, 361] on input "text" at bounding box center [1059, 356] width 120 height 15
type input "stimulate"
click at [734, 374] on input "text" at bounding box center [759, 374] width 120 height 15
type input "colabs"
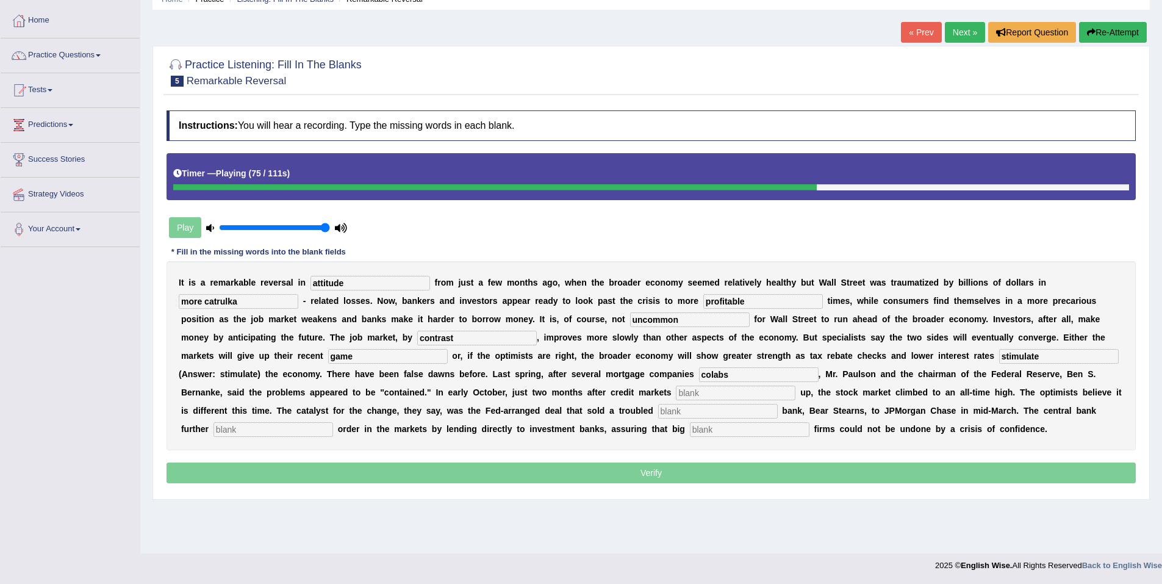
click at [676, 390] on input "text" at bounding box center [736, 392] width 120 height 15
type input "frost"
click at [658, 414] on input "text" at bounding box center [718, 411] width 120 height 15
type input "investment"
click at [333, 422] on input "text" at bounding box center [273, 429] width 120 height 15
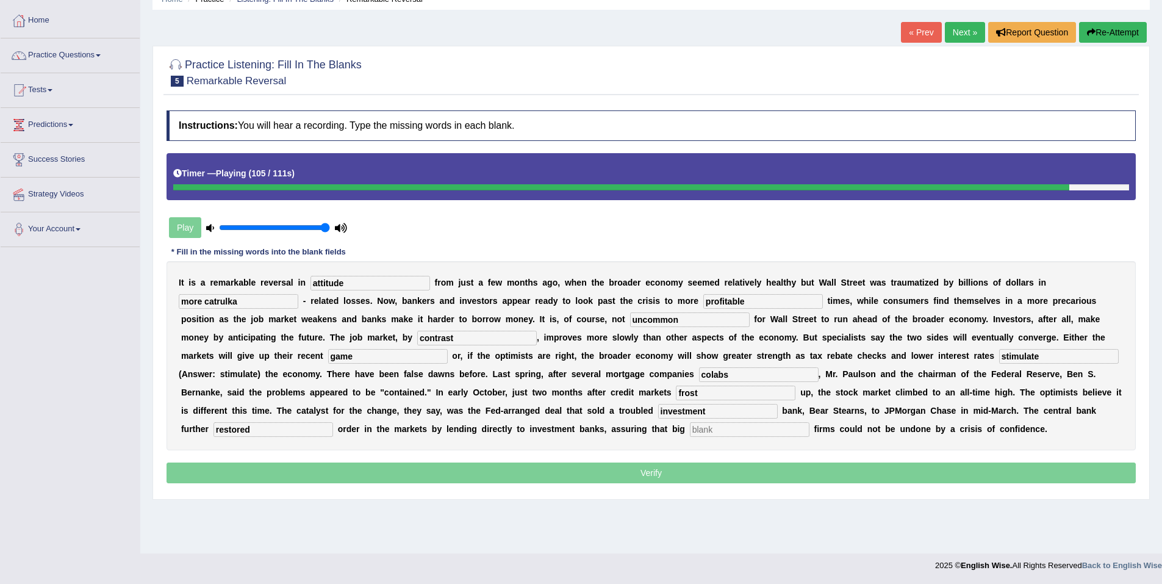
type input "restored"
click at [690, 432] on input "text" at bounding box center [750, 429] width 120 height 15
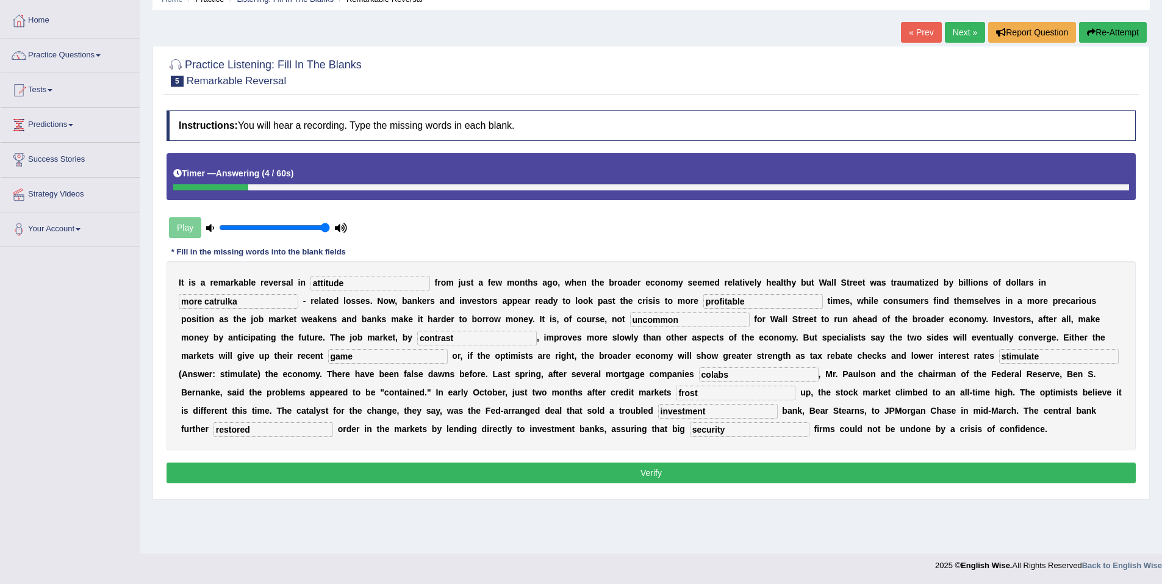
type input "security"
drag, startPoint x: 1046, startPoint y: 282, endPoint x: 1016, endPoint y: 283, distance: 30.5
click at [298, 294] on input "more catrulka" at bounding box center [239, 301] width 120 height 15
drag, startPoint x: 983, startPoint y: 337, endPoint x: 921, endPoint y: 337, distance: 61.6
click at [935, 335] on div "I t i s a r e m a r k a b l e r e v e r s a l i n attitude f r o m j u s t a f …" at bounding box center [650, 355] width 969 height 189
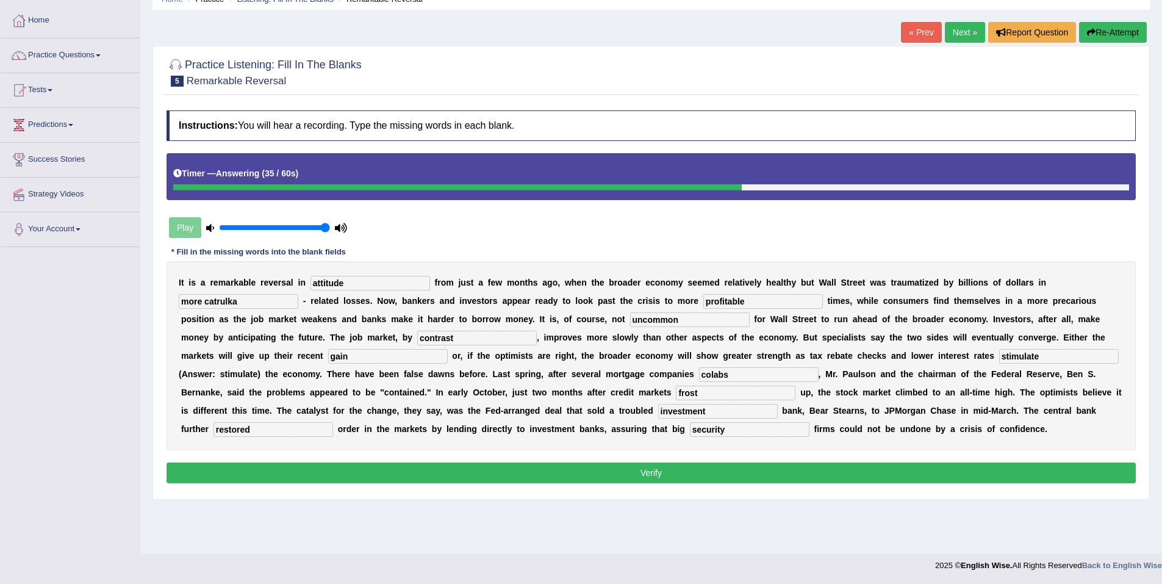
type input "gain"
click at [704, 376] on input "colabs" at bounding box center [759, 374] width 120 height 15
drag, startPoint x: 704, startPoint y: 376, endPoint x: 648, endPoint y: 374, distance: 56.1
click at [648, 374] on div "I t i s a r e m a r k a b l e r e v e r s a l i n attitude f r o m j u s t a f …" at bounding box center [650, 355] width 969 height 189
type input "collap"
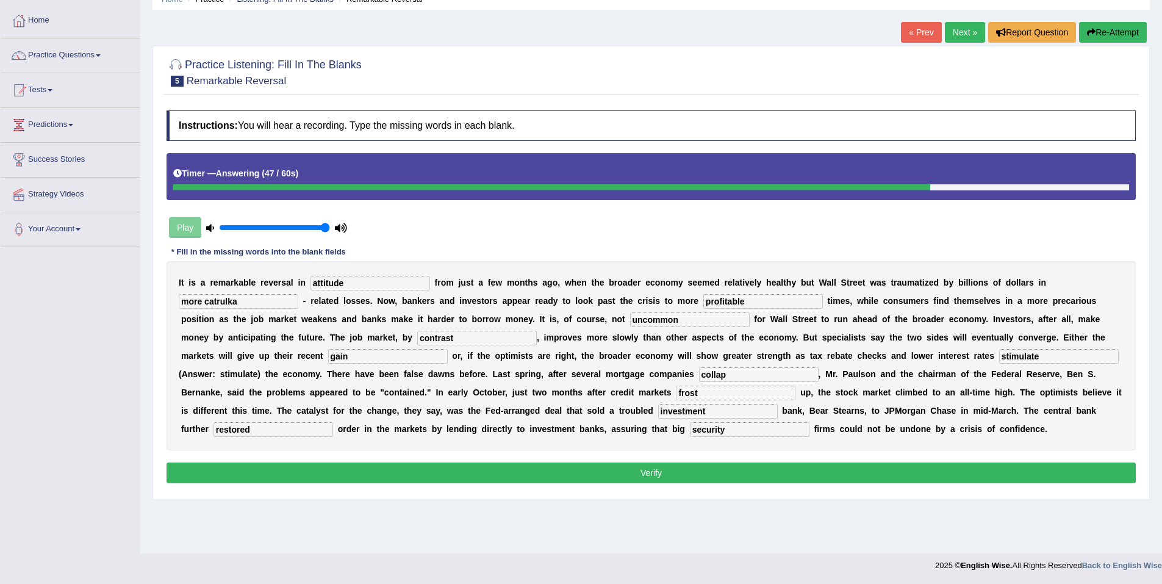
click at [649, 473] on button "Verify" at bounding box center [650, 472] width 969 height 21
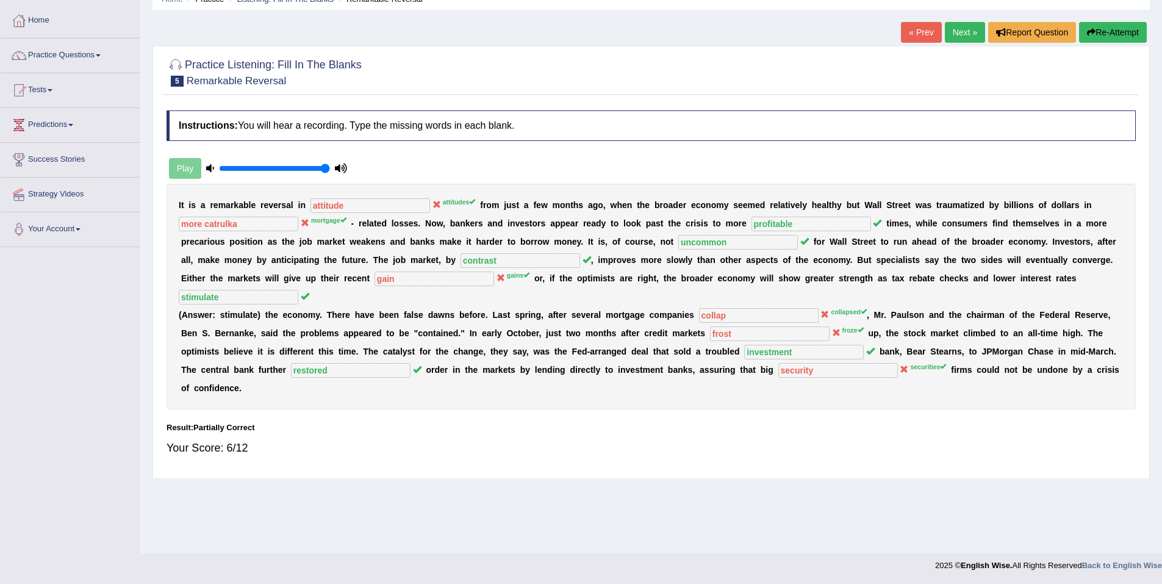
click at [968, 34] on link "Next »" at bounding box center [965, 32] width 40 height 21
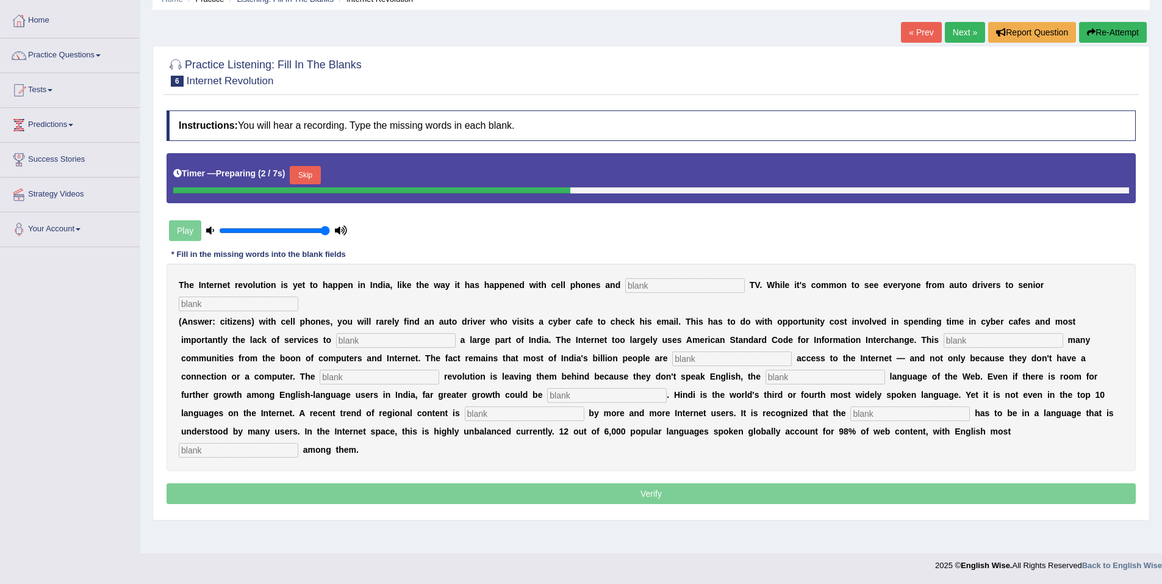
click at [309, 177] on button "Skip" at bounding box center [305, 175] width 30 height 18
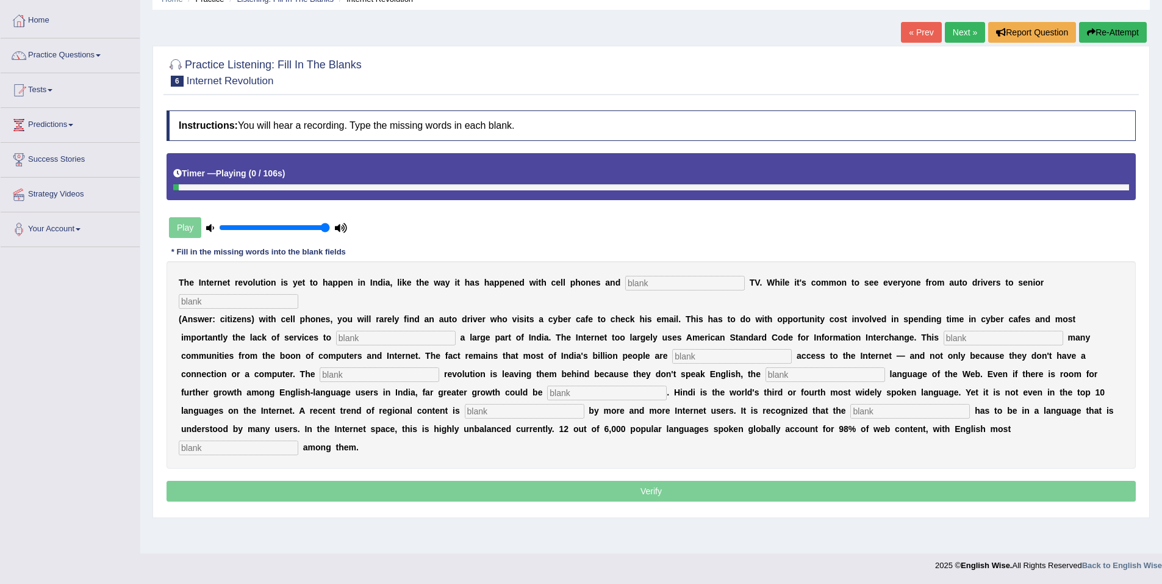
click at [629, 284] on input "text" at bounding box center [685, 283] width 120 height 15
type input "cable"
click at [298, 294] on input "text" at bounding box center [239, 301] width 120 height 15
type input "citizens"
click at [336, 331] on input "text" at bounding box center [396, 338] width 120 height 15
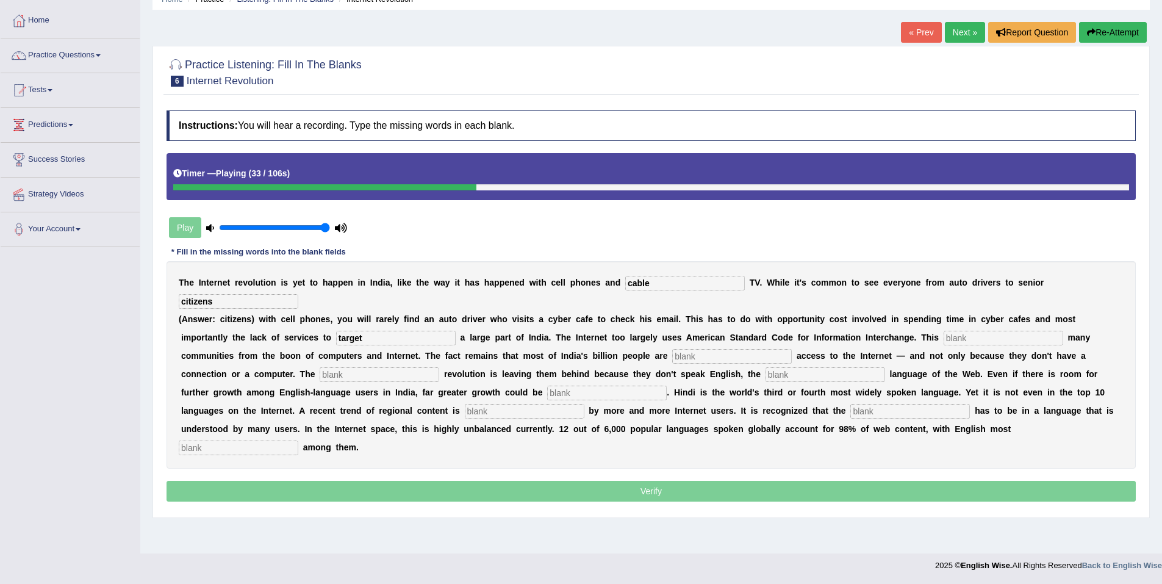
type input "target"
click at [943, 331] on input "text" at bounding box center [1003, 338] width 120 height 15
type input "alianate"
click at [672, 349] on input "text" at bounding box center [732, 356] width 120 height 15
type input "denied"
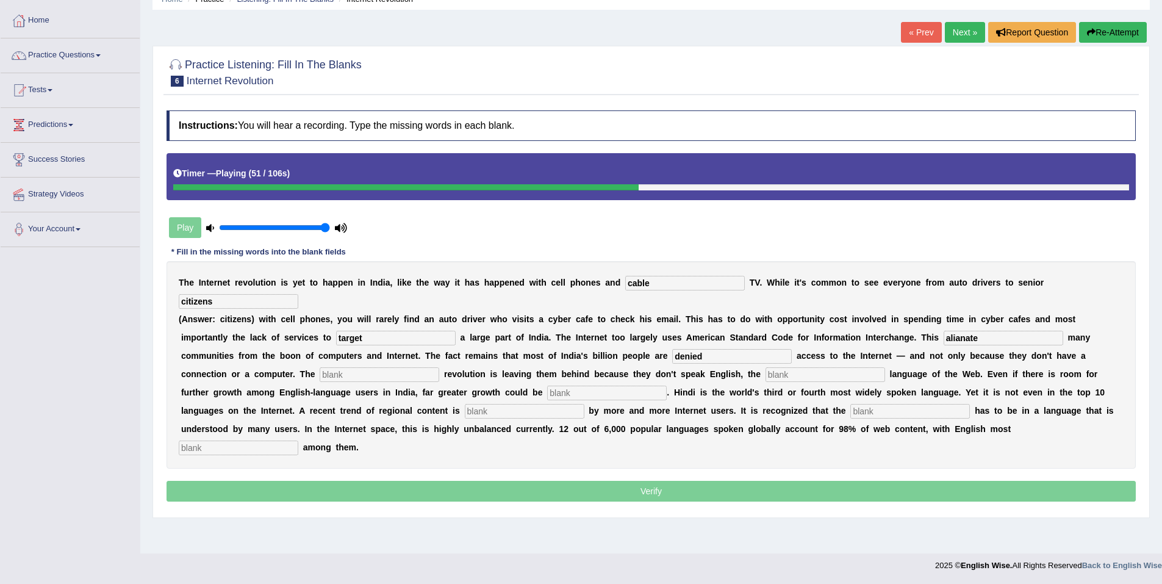
click at [439, 367] on input "text" at bounding box center [380, 374] width 120 height 15
type input "digital"
click at [765, 367] on input "text" at bounding box center [825, 374] width 120 height 15
type input "dominate"
drag, startPoint x: 216, startPoint y: 371, endPoint x: 252, endPoint y: 384, distance: 38.0
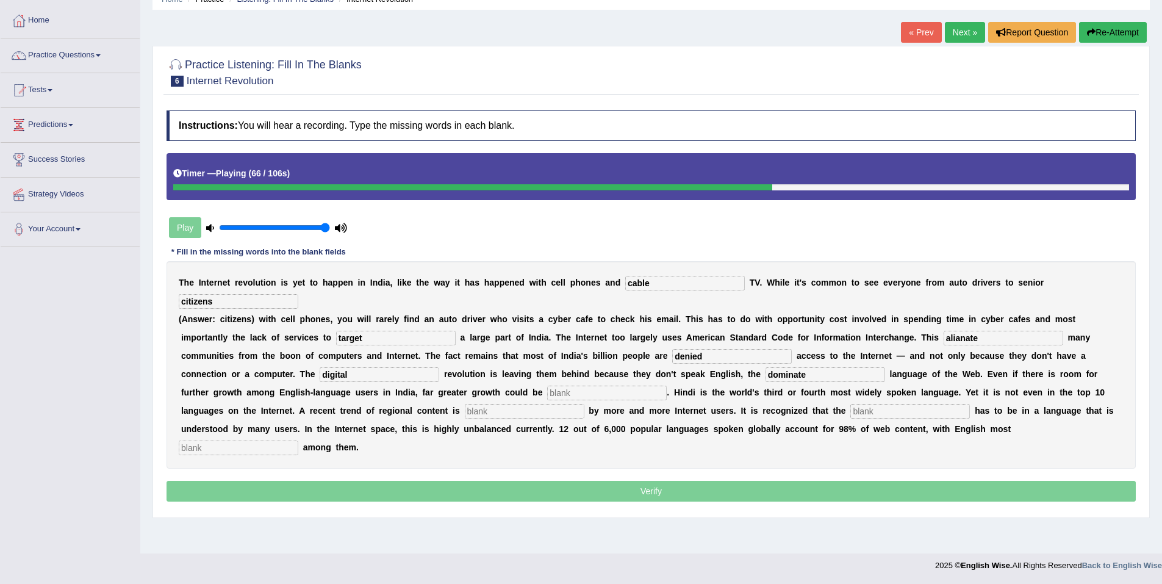
click at [547, 385] on input "text" at bounding box center [607, 392] width 120 height 15
type input "unlisted"
click at [584, 404] on input "text" at bounding box center [525, 411] width 120 height 15
type input "preferd"
click at [850, 404] on input "text" at bounding box center [910, 411] width 120 height 15
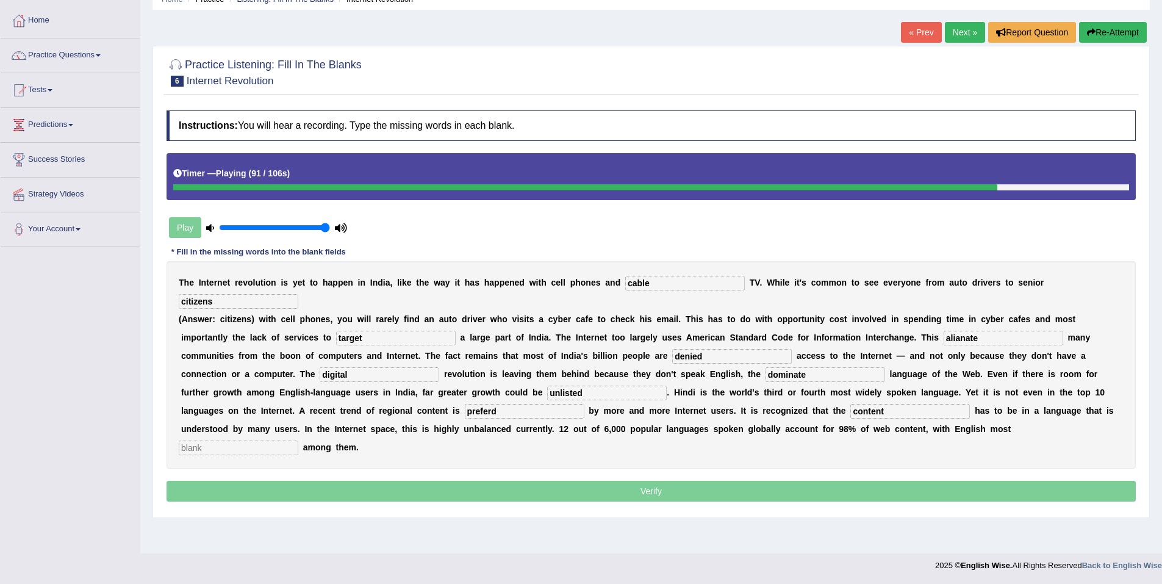
type input "content"
click at [584, 404] on input "preferd" at bounding box center [525, 411] width 120 height 15
type input "prefered"
click at [298, 440] on input "text" at bounding box center [239, 447] width 120 height 15
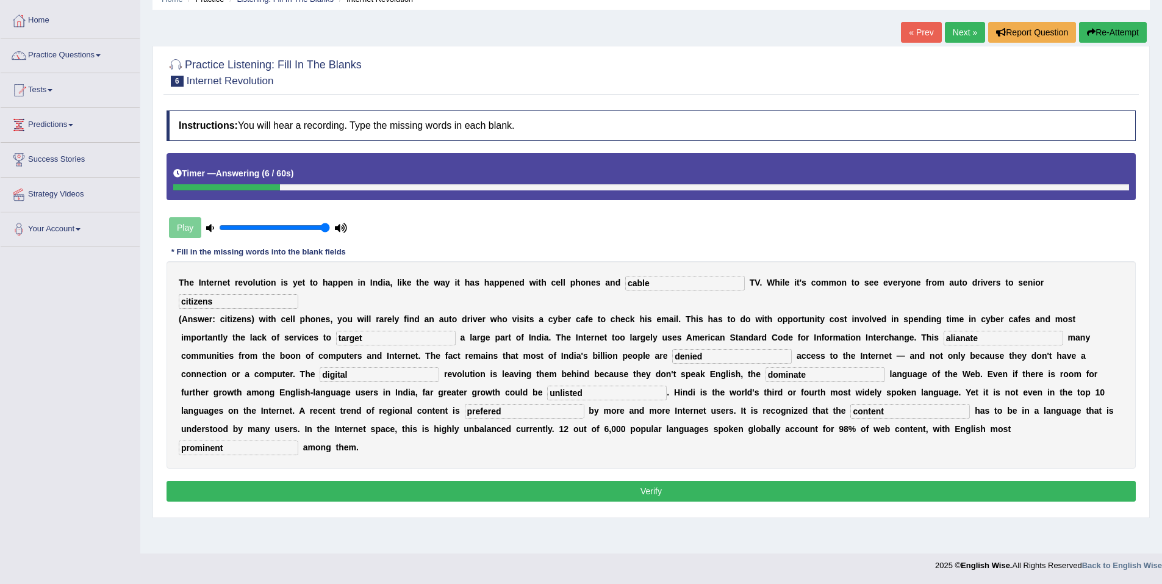
type input "prominent"
click at [652, 481] on button "Verify" at bounding box center [650, 491] width 969 height 21
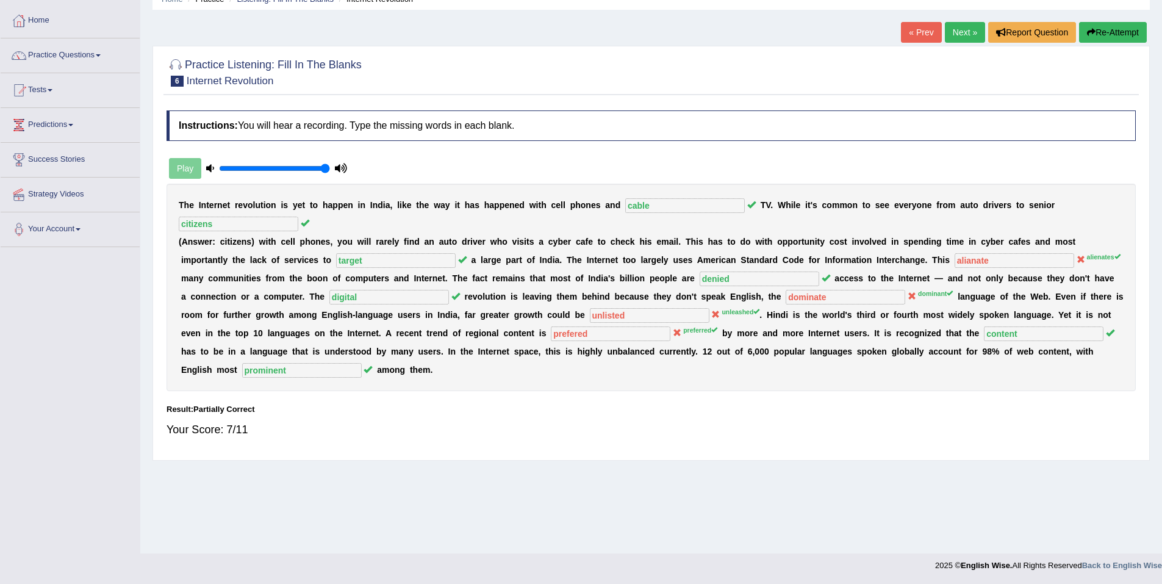
click at [968, 35] on link "Next »" at bounding box center [965, 32] width 40 height 21
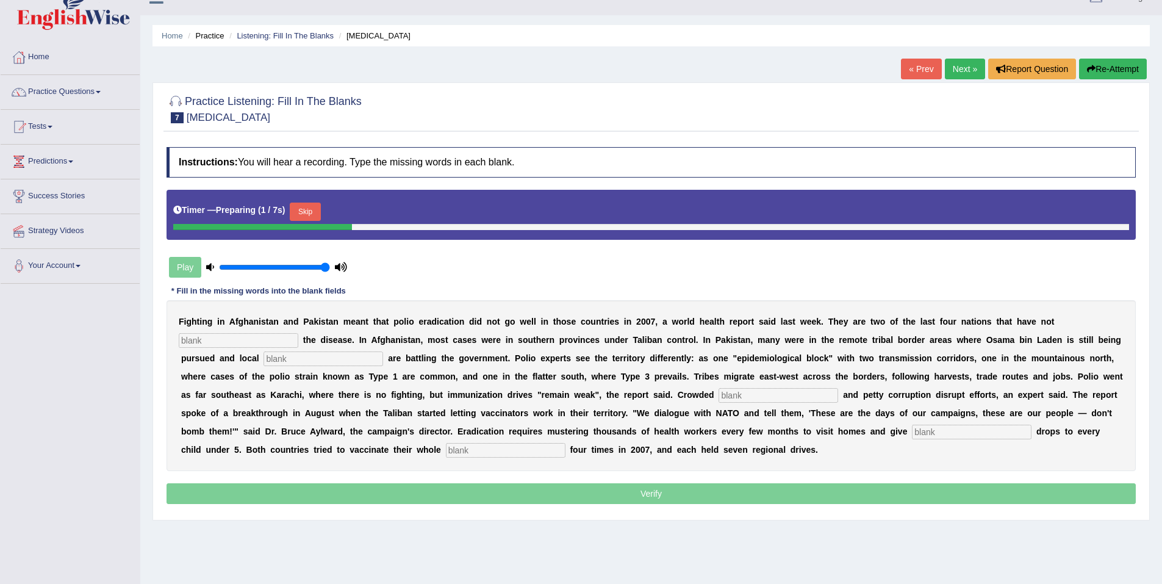
scroll to position [57, 0]
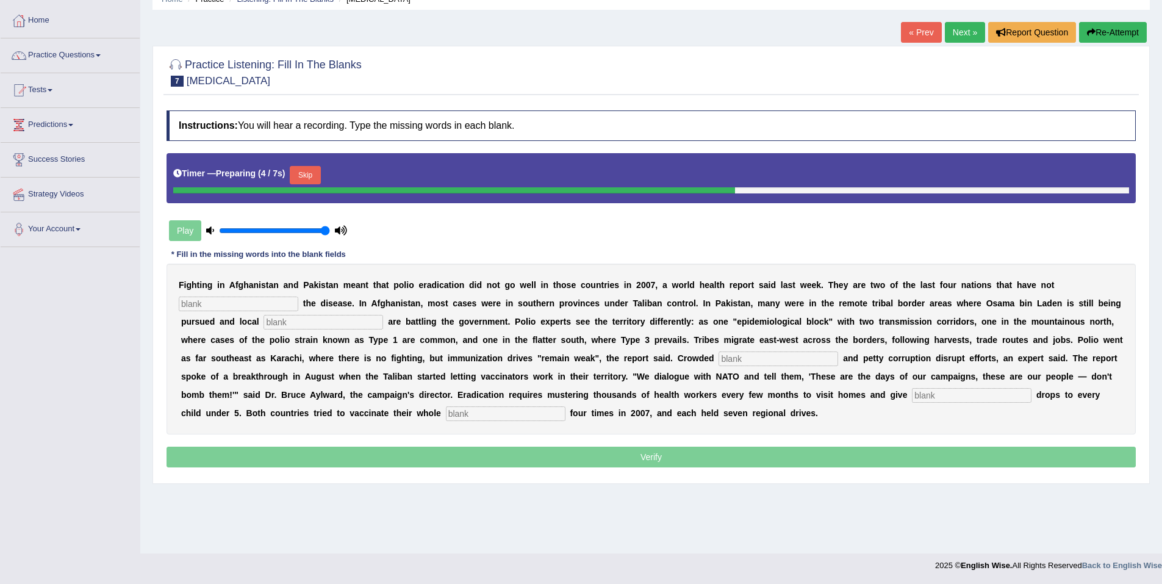
click at [312, 178] on button "Skip" at bounding box center [305, 175] width 30 height 18
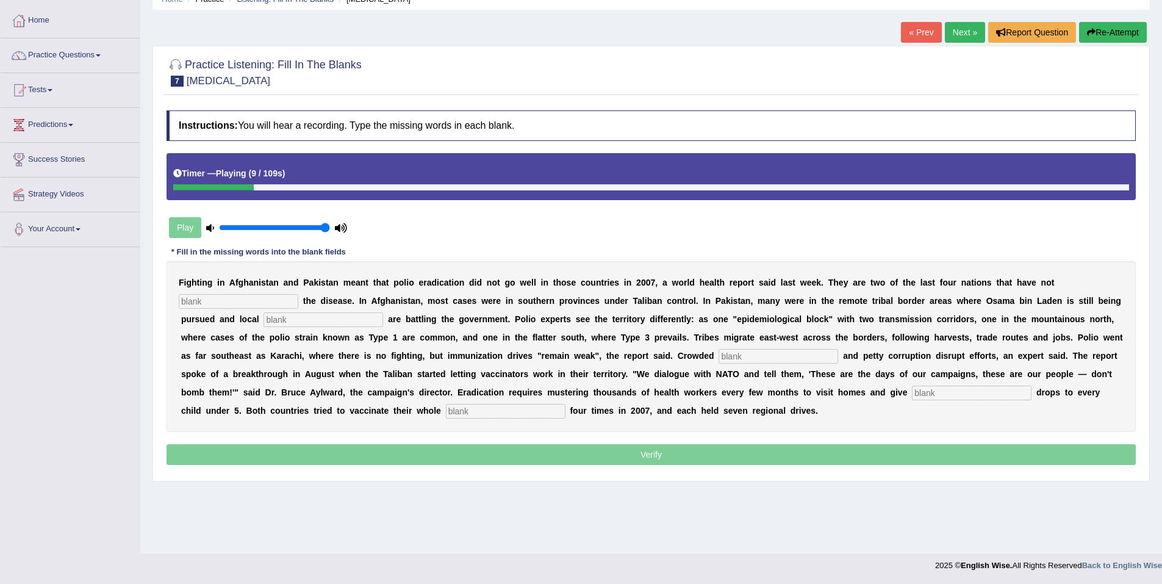
click at [298, 294] on input "text" at bounding box center [239, 301] width 120 height 15
drag, startPoint x: 1011, startPoint y: 284, endPoint x: 1008, endPoint y: 295, distance: 10.8
click at [298, 294] on input "illiminate" at bounding box center [239, 301] width 120 height 15
type input "iliminate"
click at [263, 321] on input "text" at bounding box center [323, 319] width 120 height 15
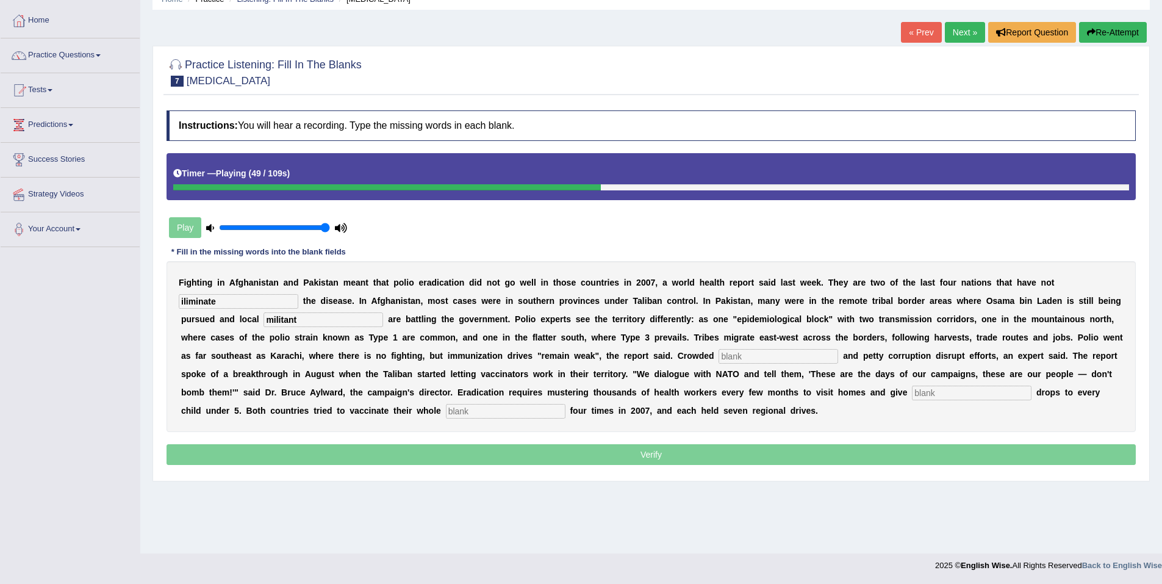
click at [263, 319] on input "militant" at bounding box center [323, 319] width 120 height 15
type input "millitant"
click at [718, 356] on input "text" at bounding box center [778, 356] width 120 height 15
type input "slums"
click at [912, 395] on input "text" at bounding box center [972, 392] width 120 height 15
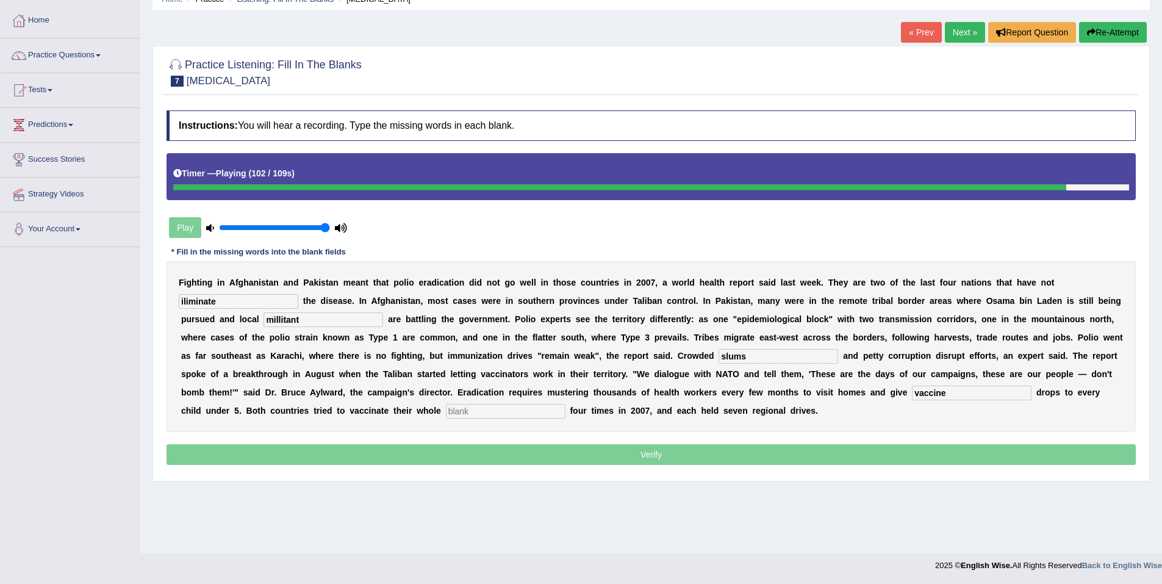
type input "vaccine"
click at [565, 404] on input "text" at bounding box center [506, 411] width 120 height 15
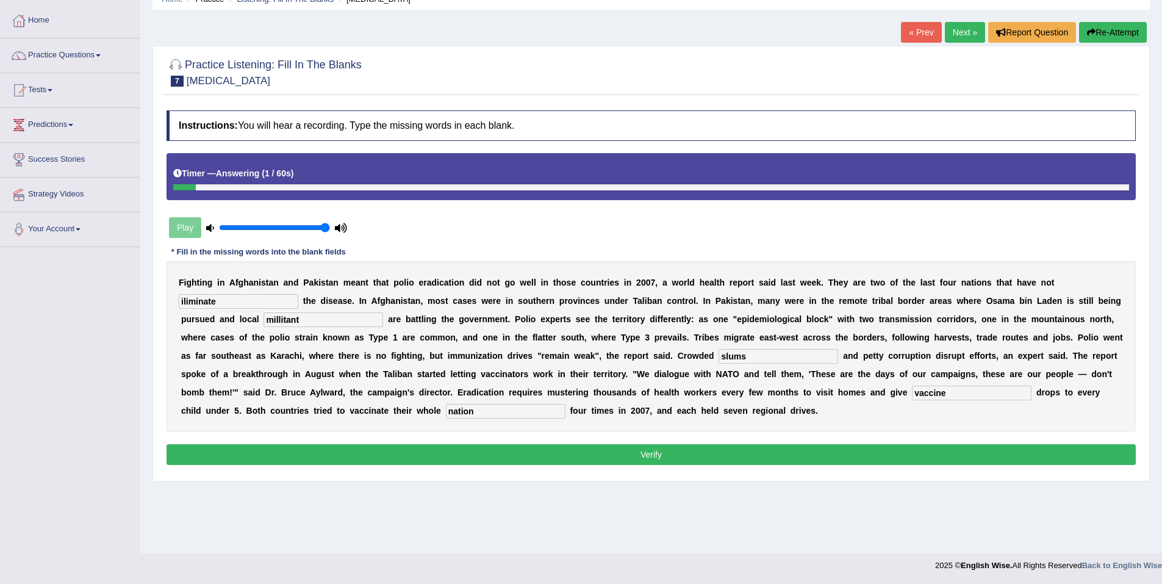
type input "nation"
drag, startPoint x: 1051, startPoint y: 282, endPoint x: 860, endPoint y: 270, distance: 191.9
click at [888, 273] on div "F i g h t i n g i n A f g h a n i s t a n a n d P a k i s t a n m e a n t t h a…" at bounding box center [650, 346] width 969 height 171
type input "eliminate"
drag, startPoint x: 213, startPoint y: 320, endPoint x: 126, endPoint y: 318, distance: 87.2
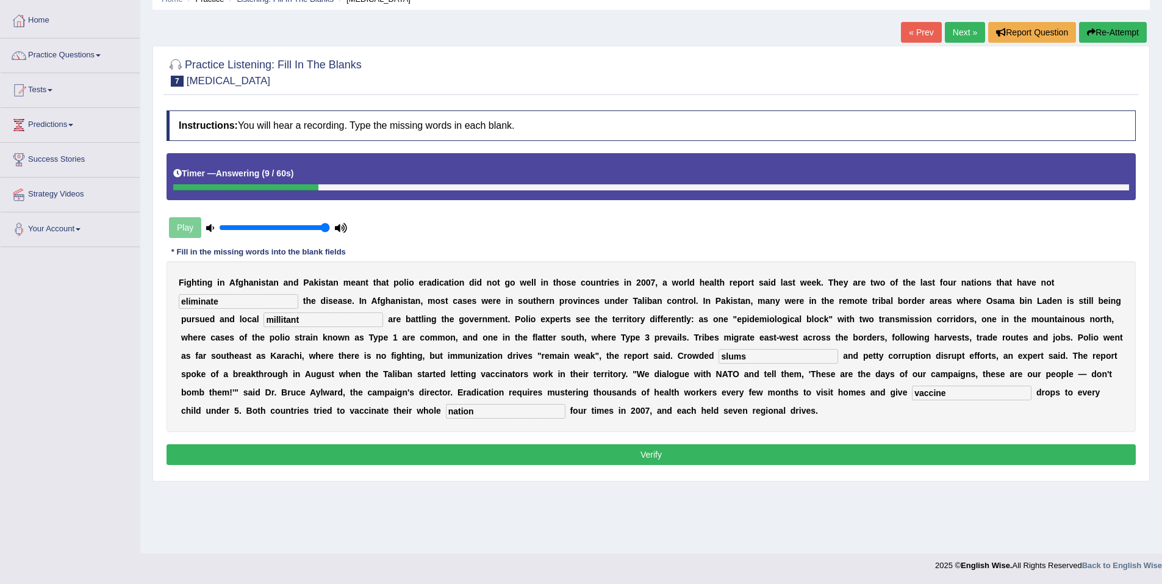
click at [134, 319] on div "Toggle navigation Home Practice Questions Speaking Practice Read Aloud Repeat S…" at bounding box center [581, 260] width 1162 height 634
click at [263, 320] on input "militant" at bounding box center [323, 319] width 120 height 15
type input "millitant"
drag, startPoint x: 525, startPoint y: 283, endPoint x: 809, endPoint y: 286, distance: 283.6
click at [802, 286] on div "F i g h t i n g i n A f g h a n i s t a n a n d P a k i s t a n m e a n t t h a…" at bounding box center [650, 346] width 969 height 171
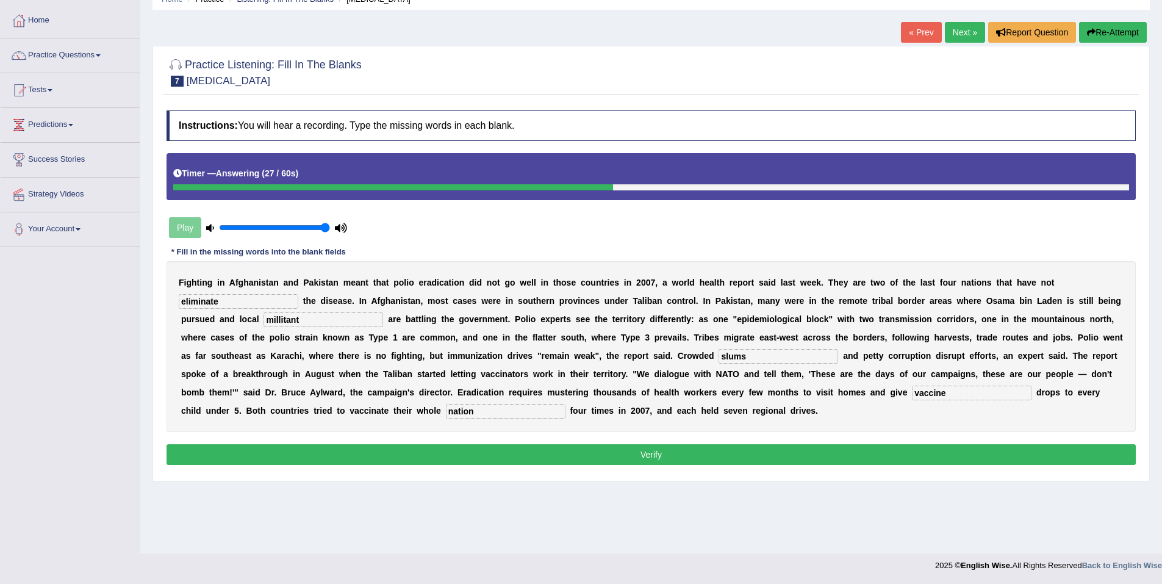
drag, startPoint x: 925, startPoint y: 289, endPoint x: 1063, endPoint y: 291, distance: 138.4
click at [1031, 289] on div "F i g h t i n g i n A f g h a n i s t a n a n d P a k i s t a n m e a n t t h a…" at bounding box center [650, 346] width 969 height 171
click at [662, 453] on button "Verify" at bounding box center [650, 454] width 969 height 21
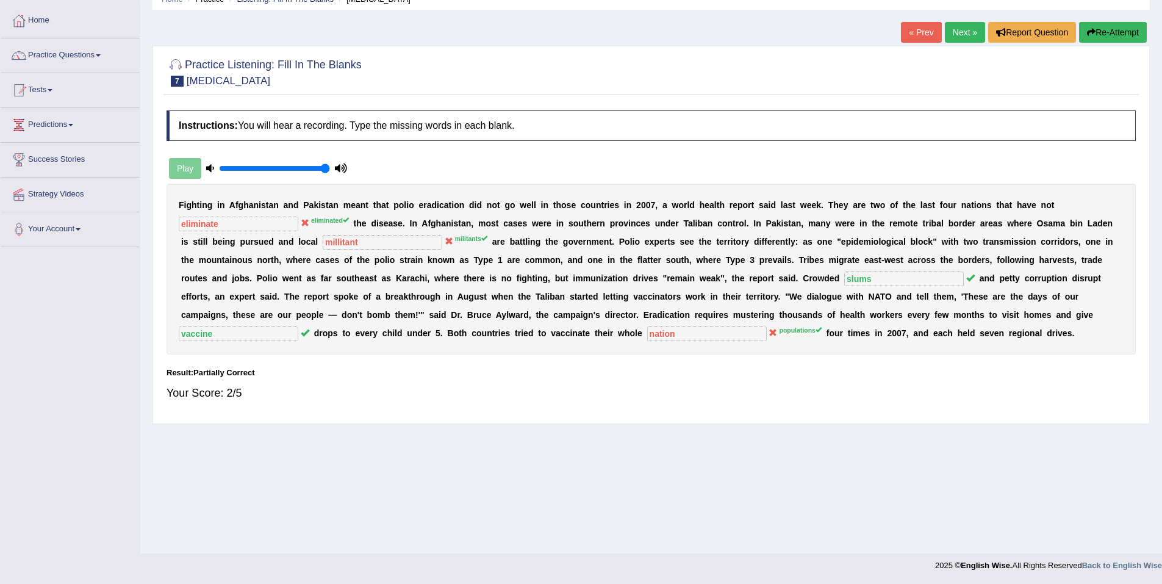
click at [964, 37] on link "Next »" at bounding box center [965, 32] width 40 height 21
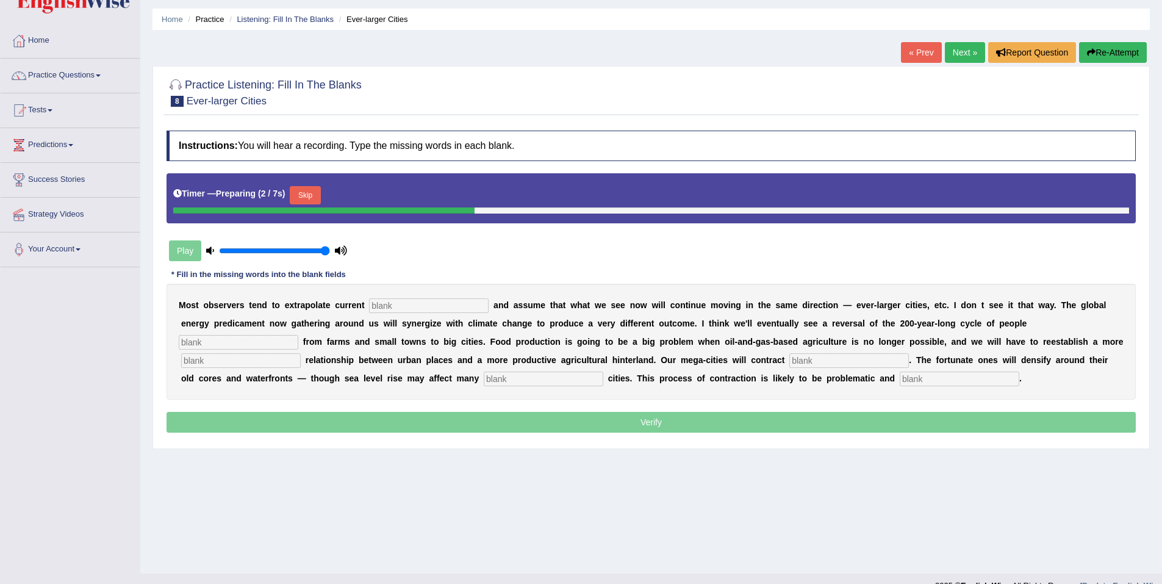
scroll to position [57, 0]
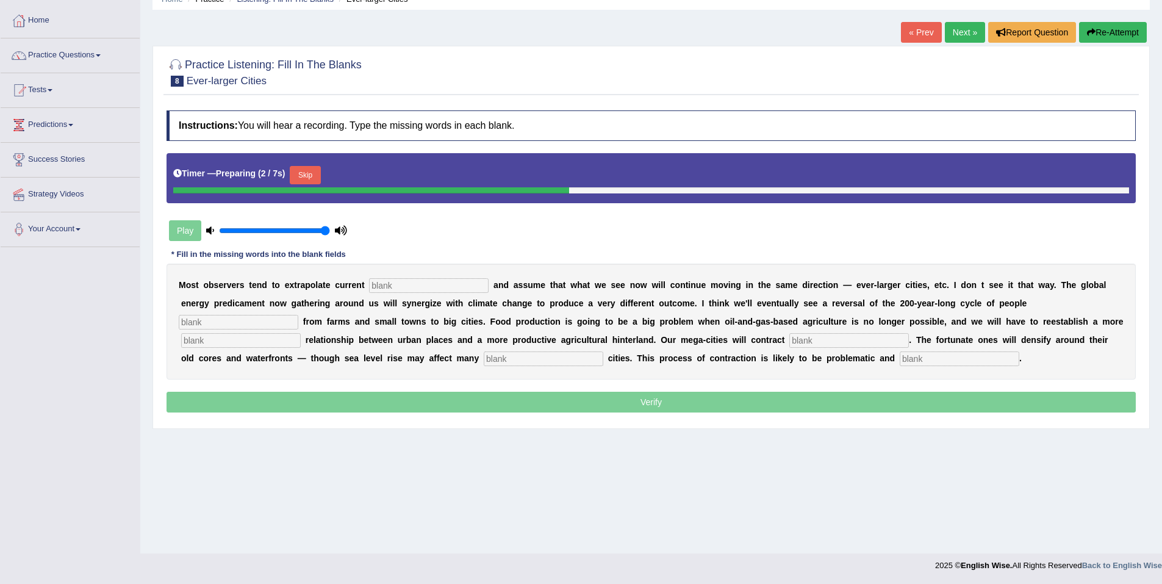
click at [404, 284] on input "text" at bounding box center [429, 285] width 120 height 15
click at [298, 176] on button "Skip" at bounding box center [305, 175] width 30 height 18
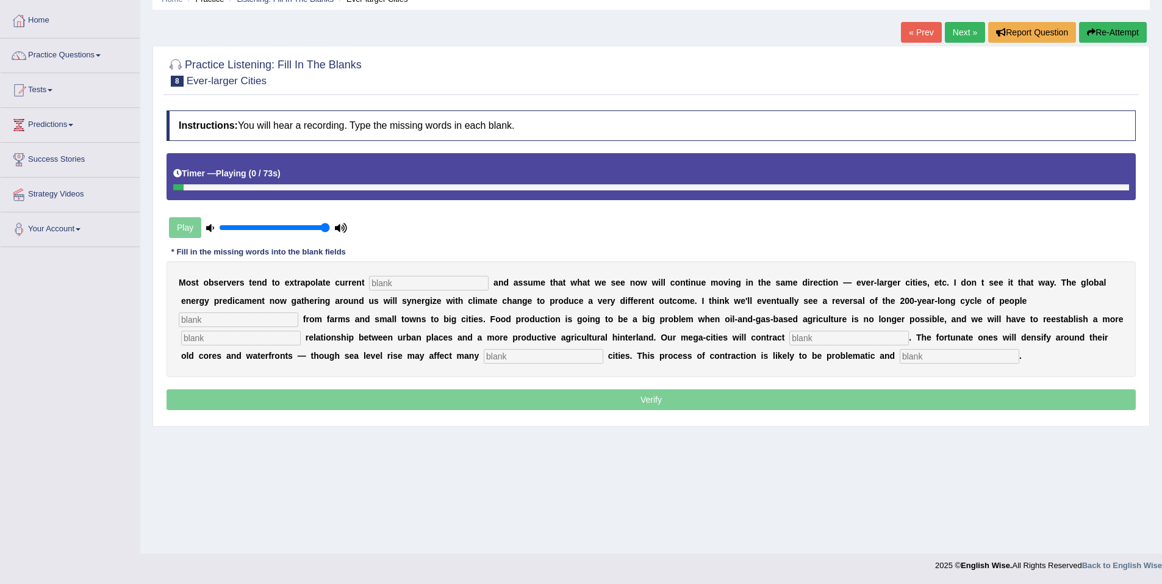
click at [380, 285] on input "text" at bounding box center [429, 283] width 120 height 15
type input "trums"
click at [298, 312] on input "text" at bounding box center [239, 319] width 120 height 15
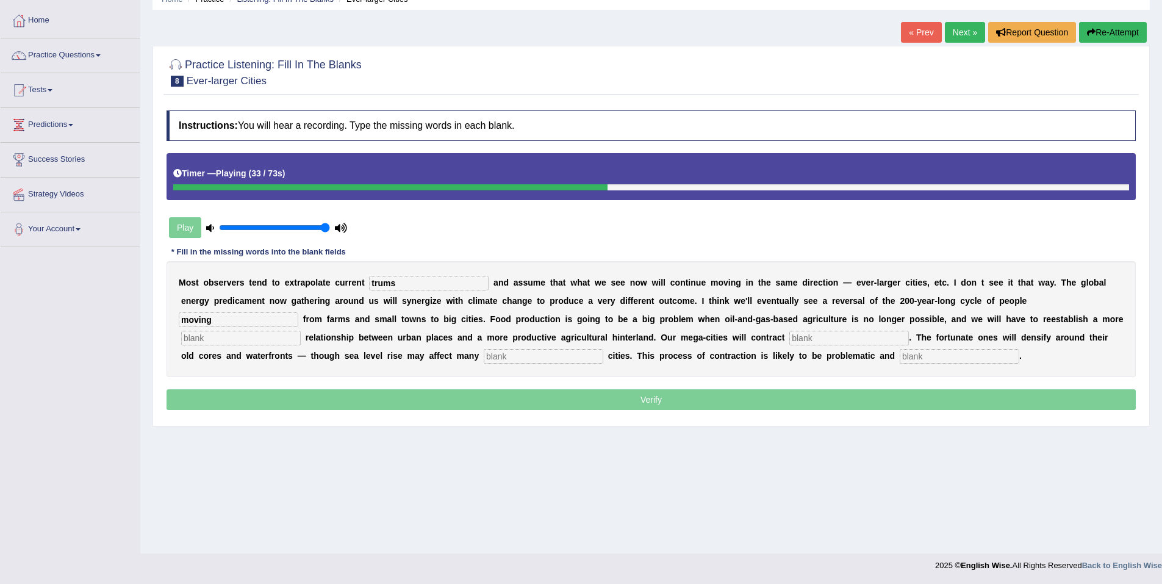
type input "moving"
click at [301, 331] on input "text" at bounding box center [241, 338] width 120 height 15
type input "meaninngful"
click at [789, 337] on input "text" at bounding box center [849, 338] width 120 height 15
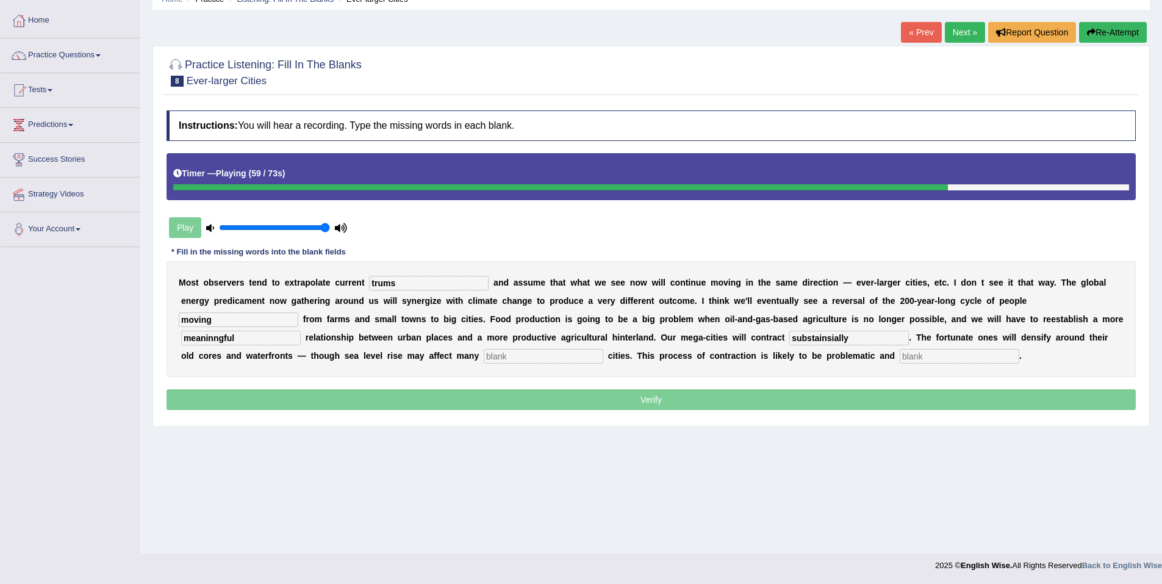
type input "substainsially"
click at [484, 352] on input "text" at bounding box center [544, 356] width 120 height 15
type input "harbour"
click at [899, 354] on input "text" at bounding box center [959, 356] width 120 height 15
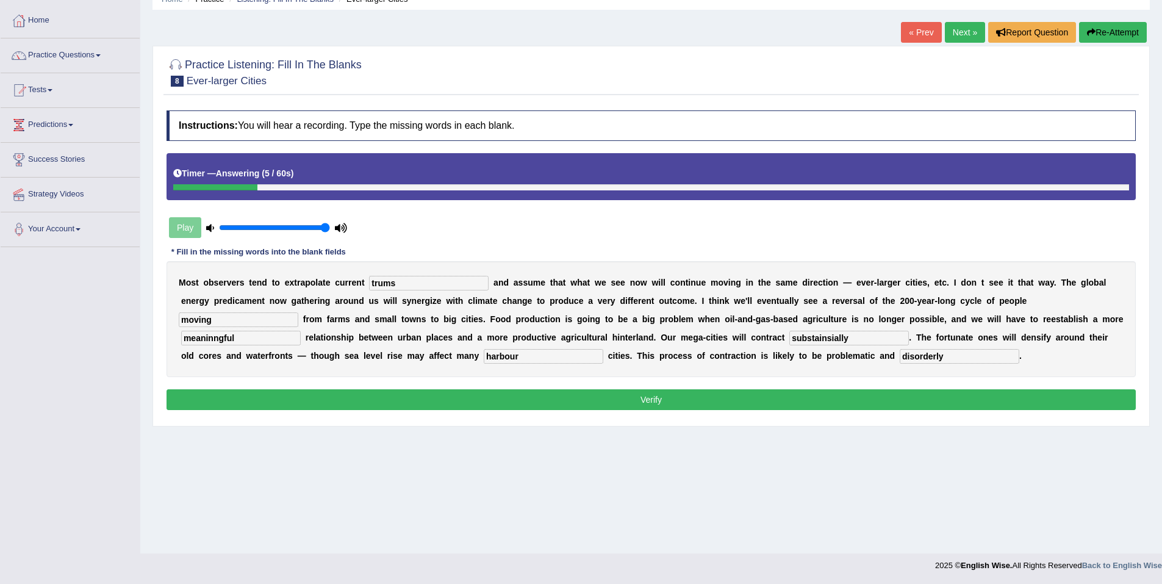
type input "disorderly"
click at [484, 357] on input "harbour" at bounding box center [544, 356] width 120 height 15
click at [320, 286] on div "M o s t o b s e r v e r s t e n d t o e x t r a p o l a t e c u r r e n t trums…" at bounding box center [650, 319] width 969 height 116
type input "trum"
drag, startPoint x: 521, startPoint y: 335, endPoint x: 484, endPoint y: 344, distance: 38.2
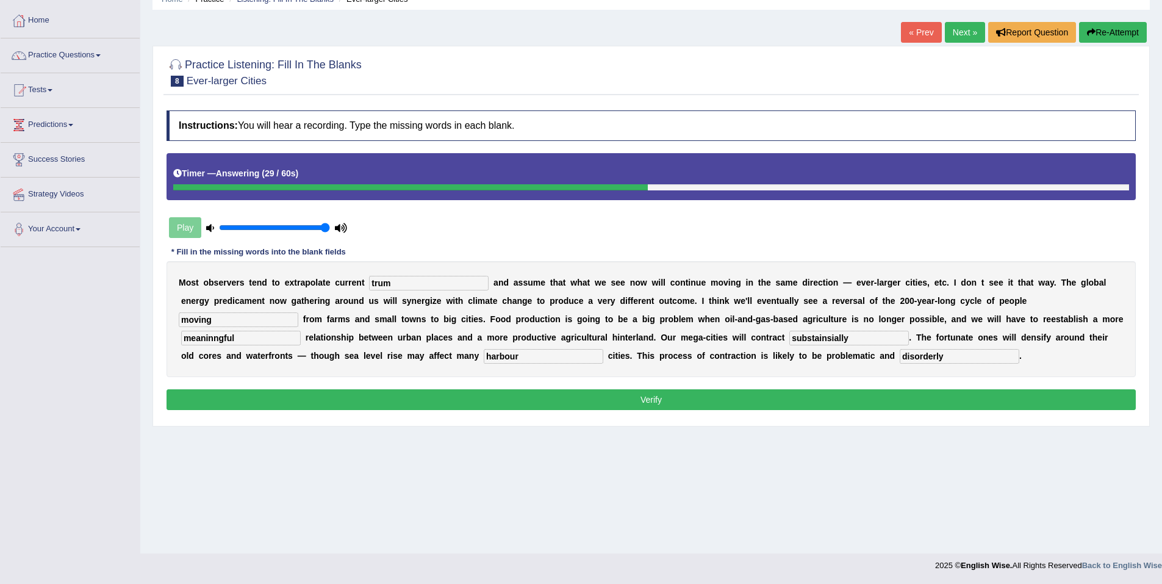
click at [789, 345] on input "substainsially" at bounding box center [849, 338] width 120 height 15
click at [789, 338] on input "substainsially" at bounding box center [849, 338] width 120 height 15
drag, startPoint x: 527, startPoint y: 337, endPoint x: 506, endPoint y: 340, distance: 21.5
click at [789, 340] on input "substainsially" at bounding box center [849, 338] width 120 height 15
click at [789, 337] on input "substainsially" at bounding box center [849, 338] width 120 height 15
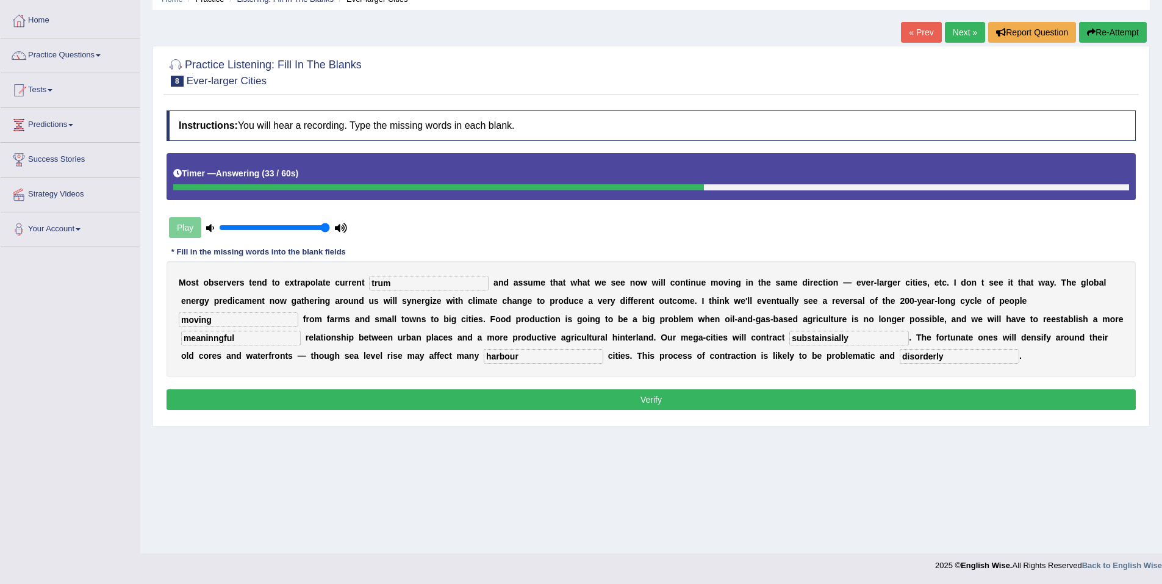
drag, startPoint x: 525, startPoint y: 337, endPoint x: 501, endPoint y: 342, distance: 24.9
click at [789, 342] on input "substainsially" at bounding box center [849, 338] width 120 height 15
type input "sustaintially"
click at [659, 399] on button "Verify" at bounding box center [650, 399] width 969 height 21
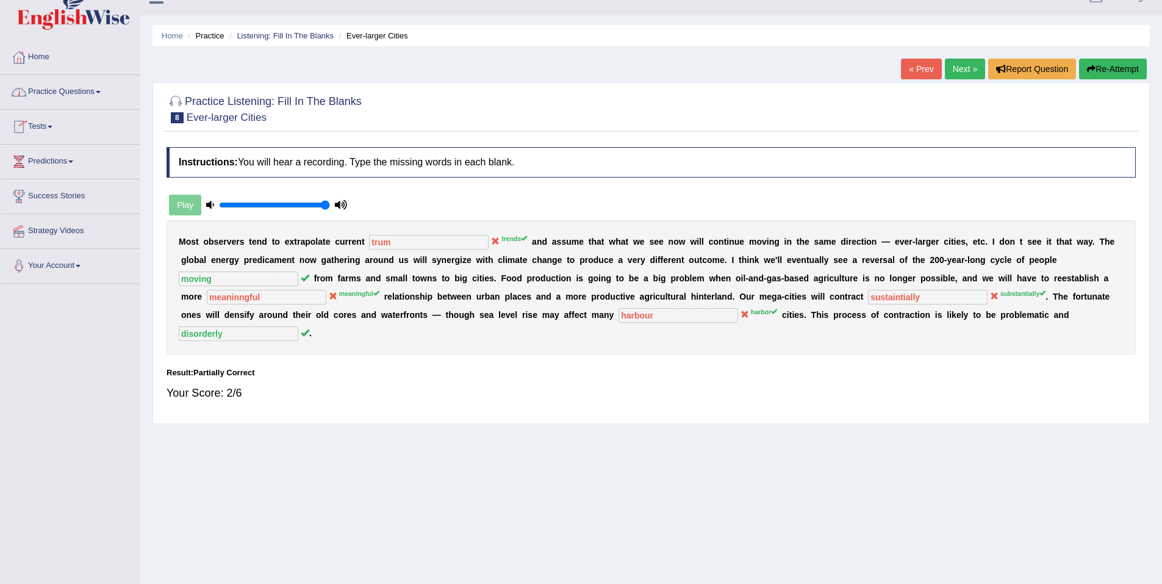
scroll to position [0, 0]
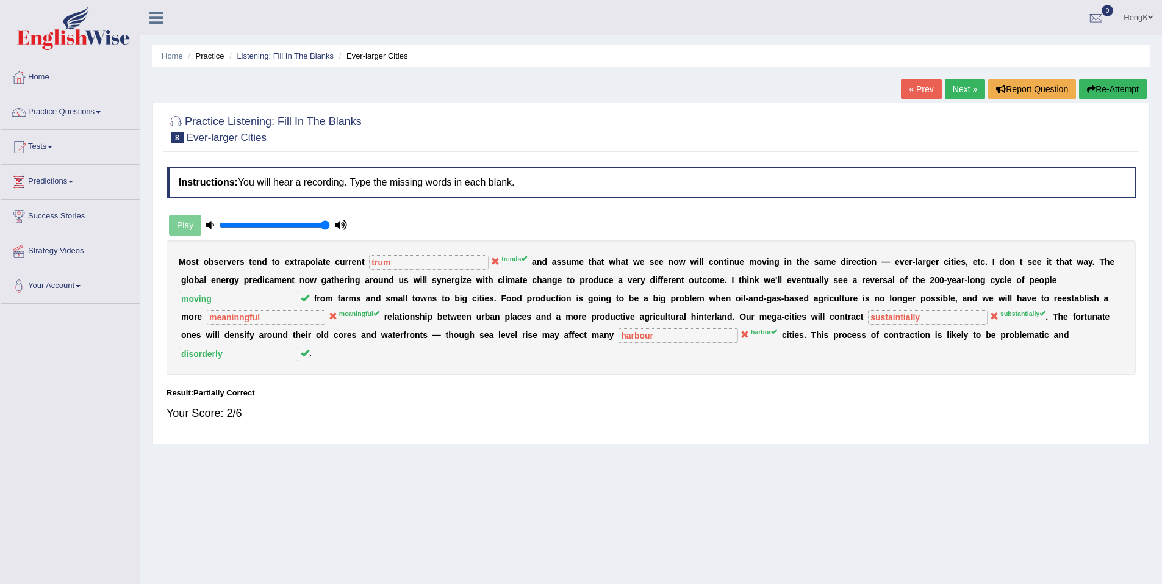
click at [213, 55] on li "Practice" at bounding box center [204, 56] width 39 height 12
click at [288, 59] on link "Listening: Fill In The Blanks" at bounding box center [285, 55] width 97 height 9
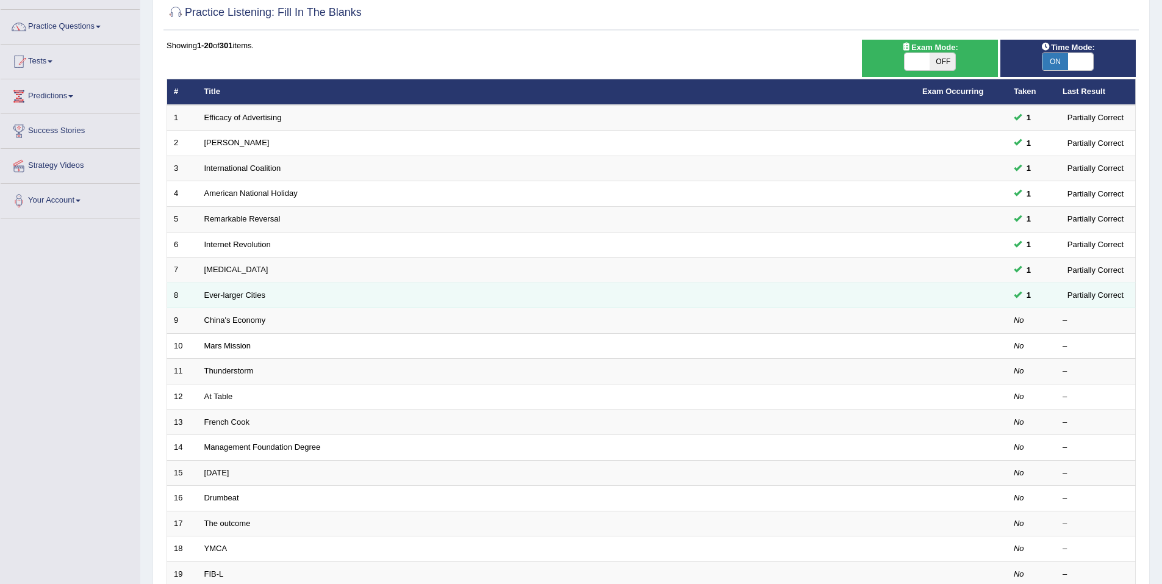
scroll to position [61, 0]
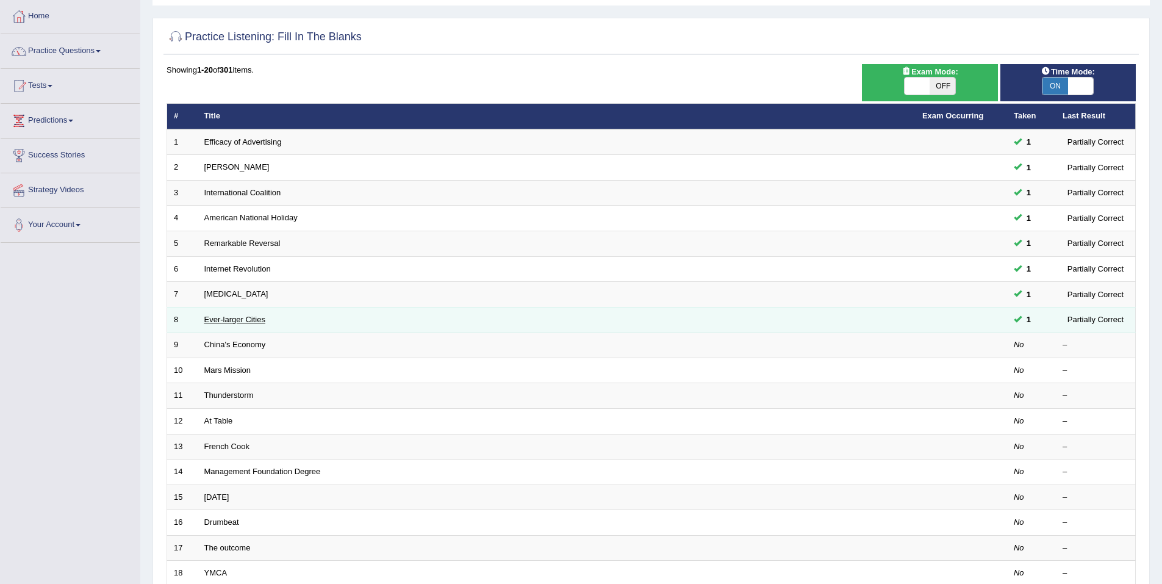
click at [258, 321] on link "Ever-larger Cities" at bounding box center [234, 319] width 61 height 9
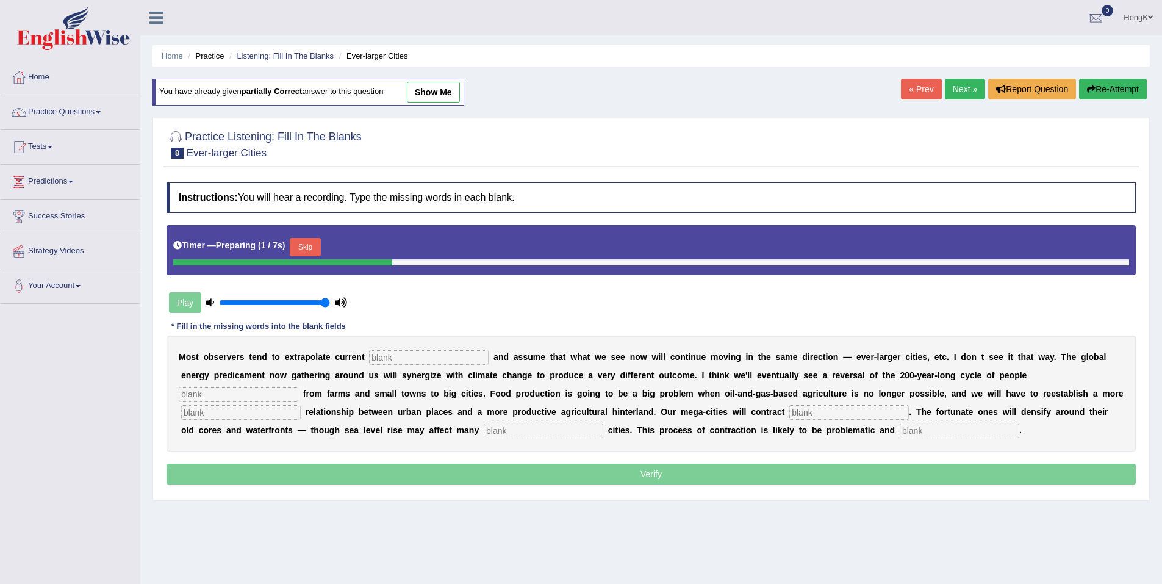
click at [305, 240] on button "Skip" at bounding box center [305, 247] width 30 height 18
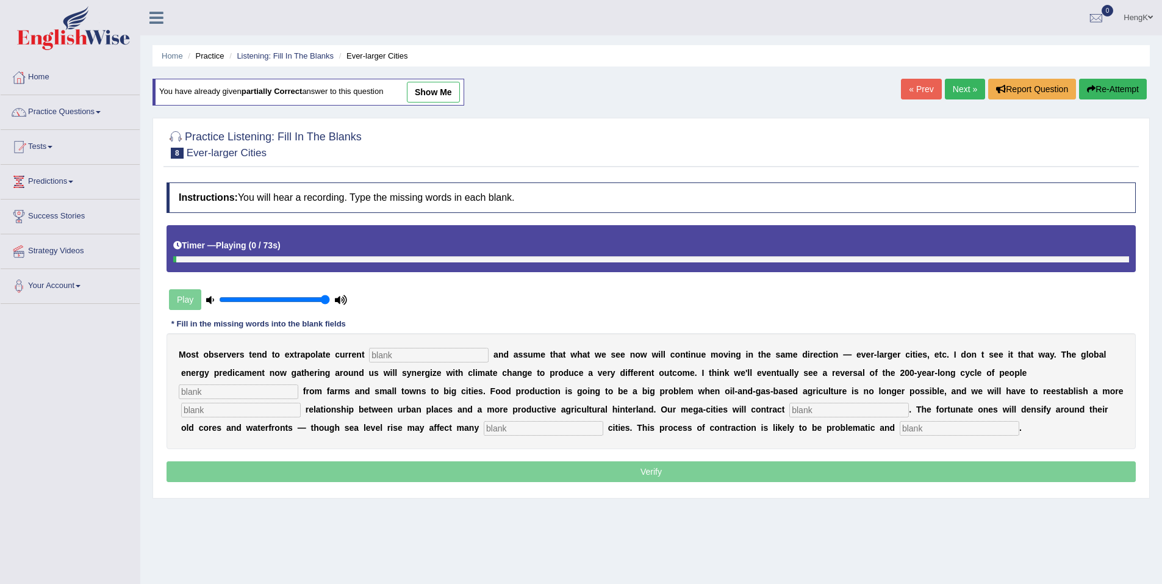
click at [387, 352] on input "text" at bounding box center [429, 355] width 120 height 15
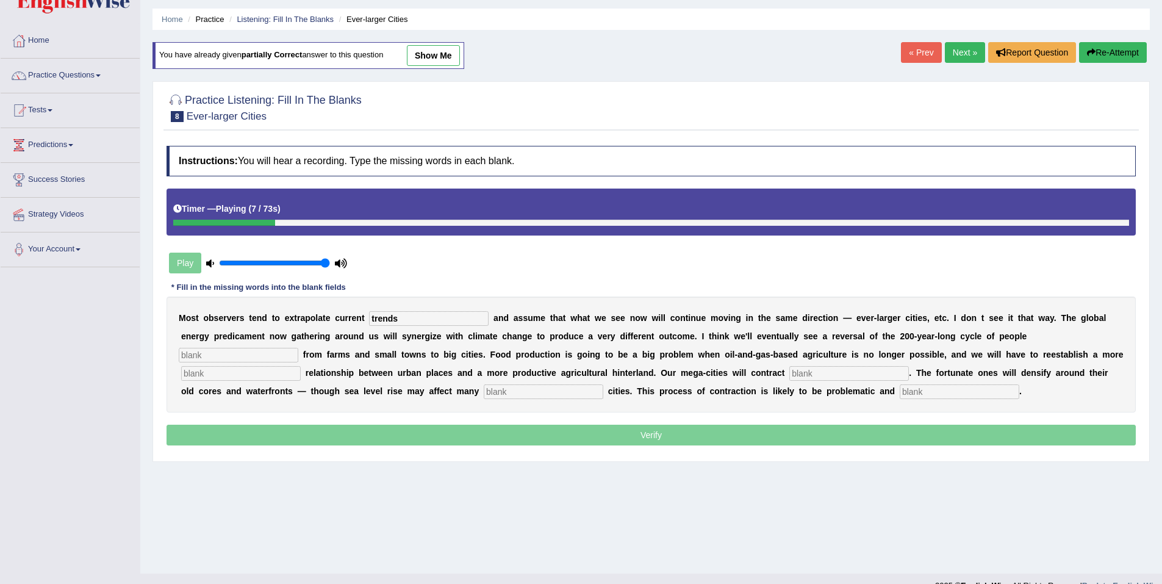
scroll to position [57, 0]
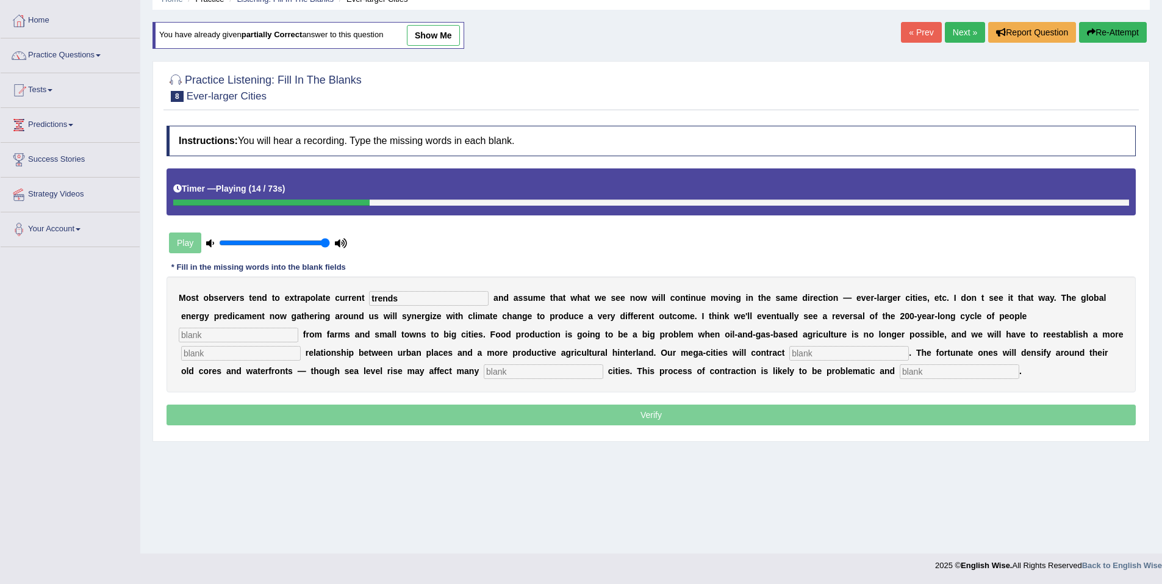
type input "trends"
click at [298, 327] on input "text" at bounding box center [239, 334] width 120 height 15
type input "moving"
click at [301, 346] on input "text" at bounding box center [241, 353] width 120 height 15
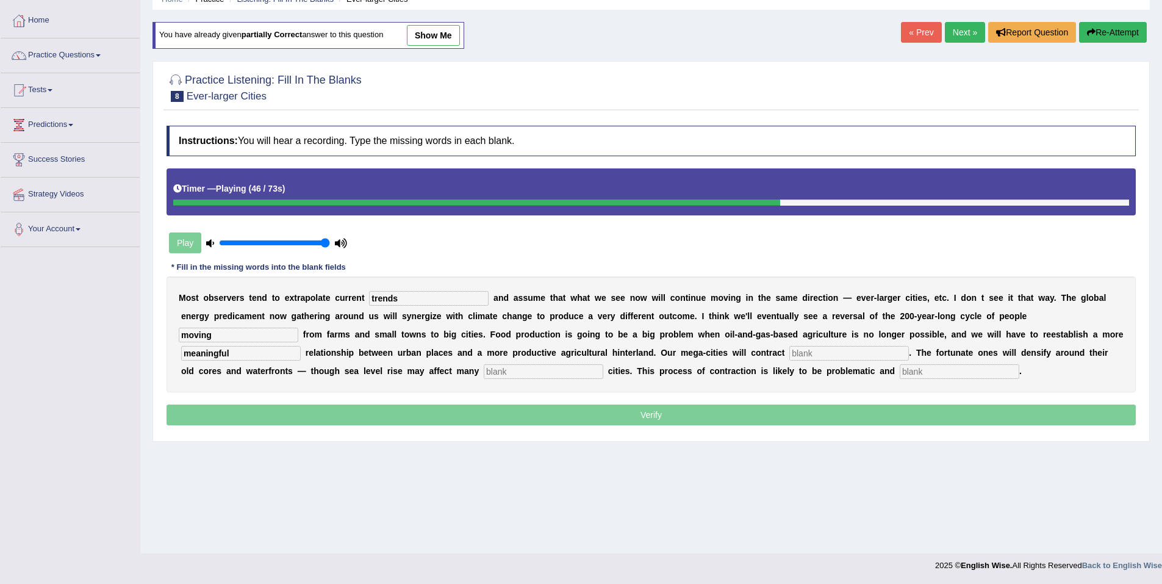
type input "meaningful"
click at [789, 354] on input "text" at bounding box center [849, 353] width 120 height 15
type input "sunstaintually"
click at [484, 374] on input "text" at bounding box center [544, 371] width 120 height 15
type input "harbor"
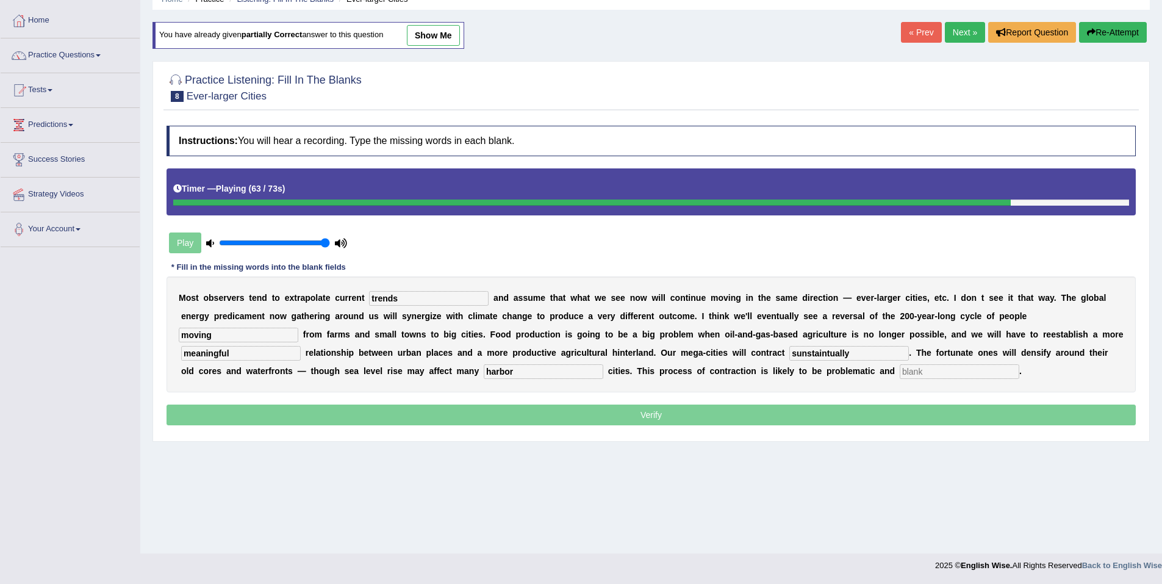
click at [899, 371] on input "text" at bounding box center [959, 371] width 120 height 15
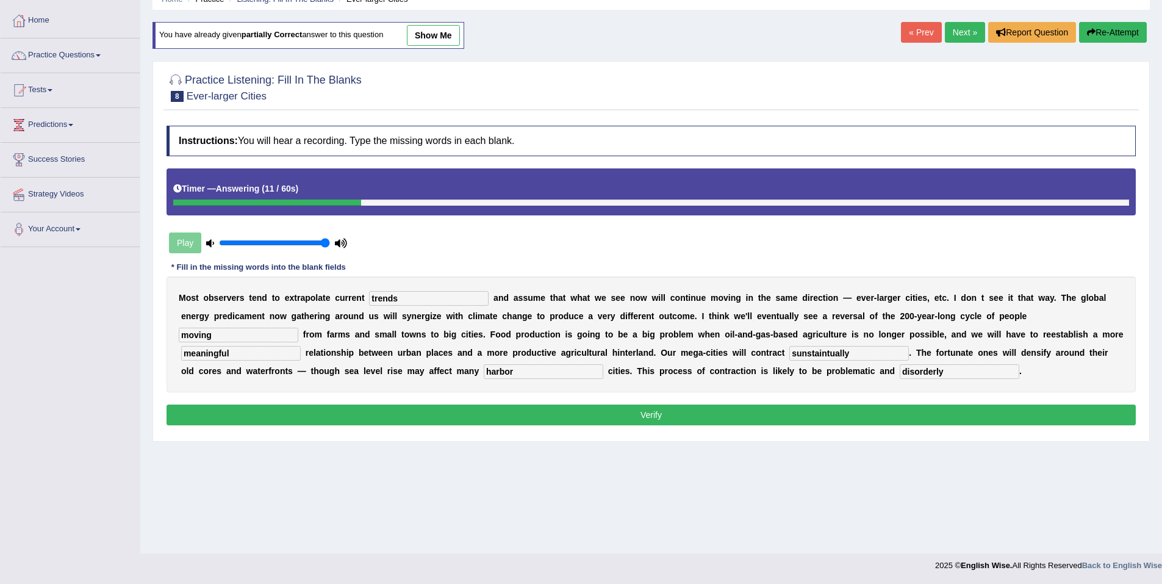
type input "disorderly"
drag, startPoint x: 524, startPoint y: 352, endPoint x: 504, endPoint y: 354, distance: 20.2
click at [789, 354] on input "sunstaintually" at bounding box center [849, 353] width 120 height 15
click at [789, 353] on input "sunstaintially" at bounding box center [849, 353] width 120 height 15
type input "substaintially"
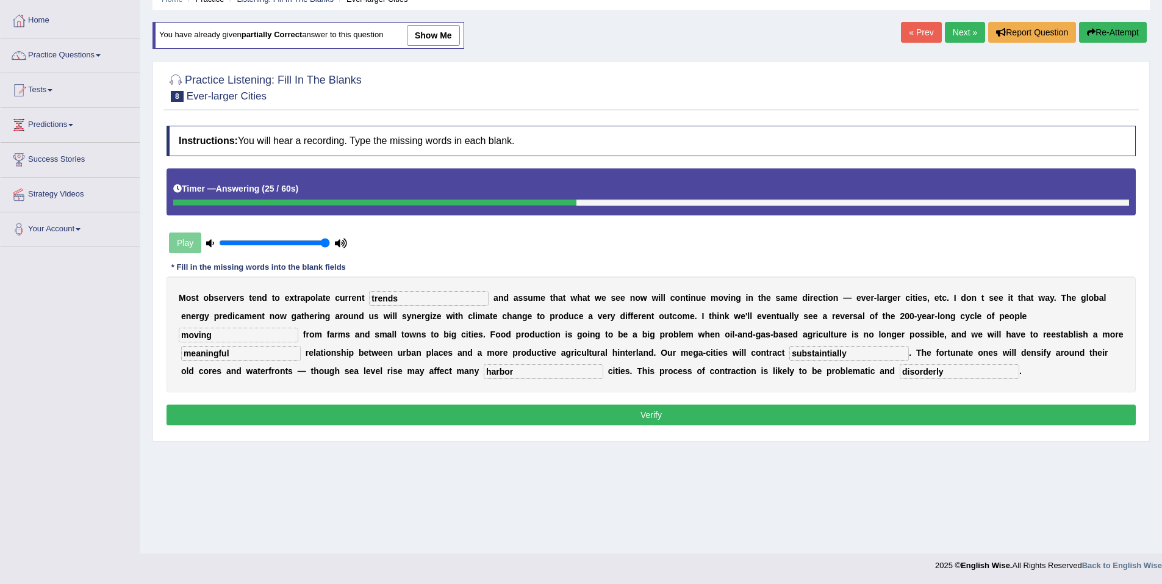
click at [646, 416] on button "Verify" at bounding box center [650, 414] width 969 height 21
